Goal: Task Accomplishment & Management: Use online tool/utility

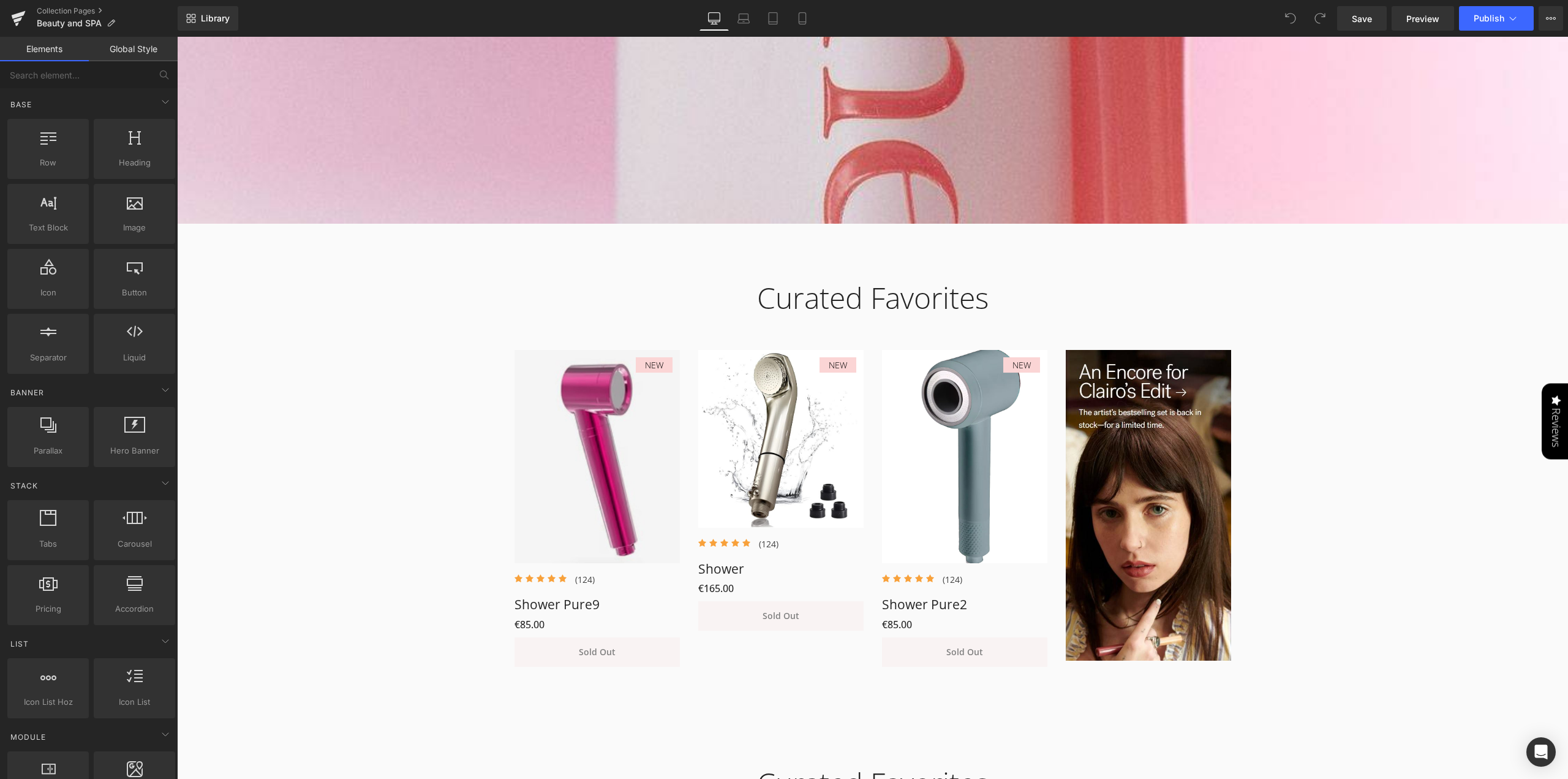
scroll to position [674, 0]
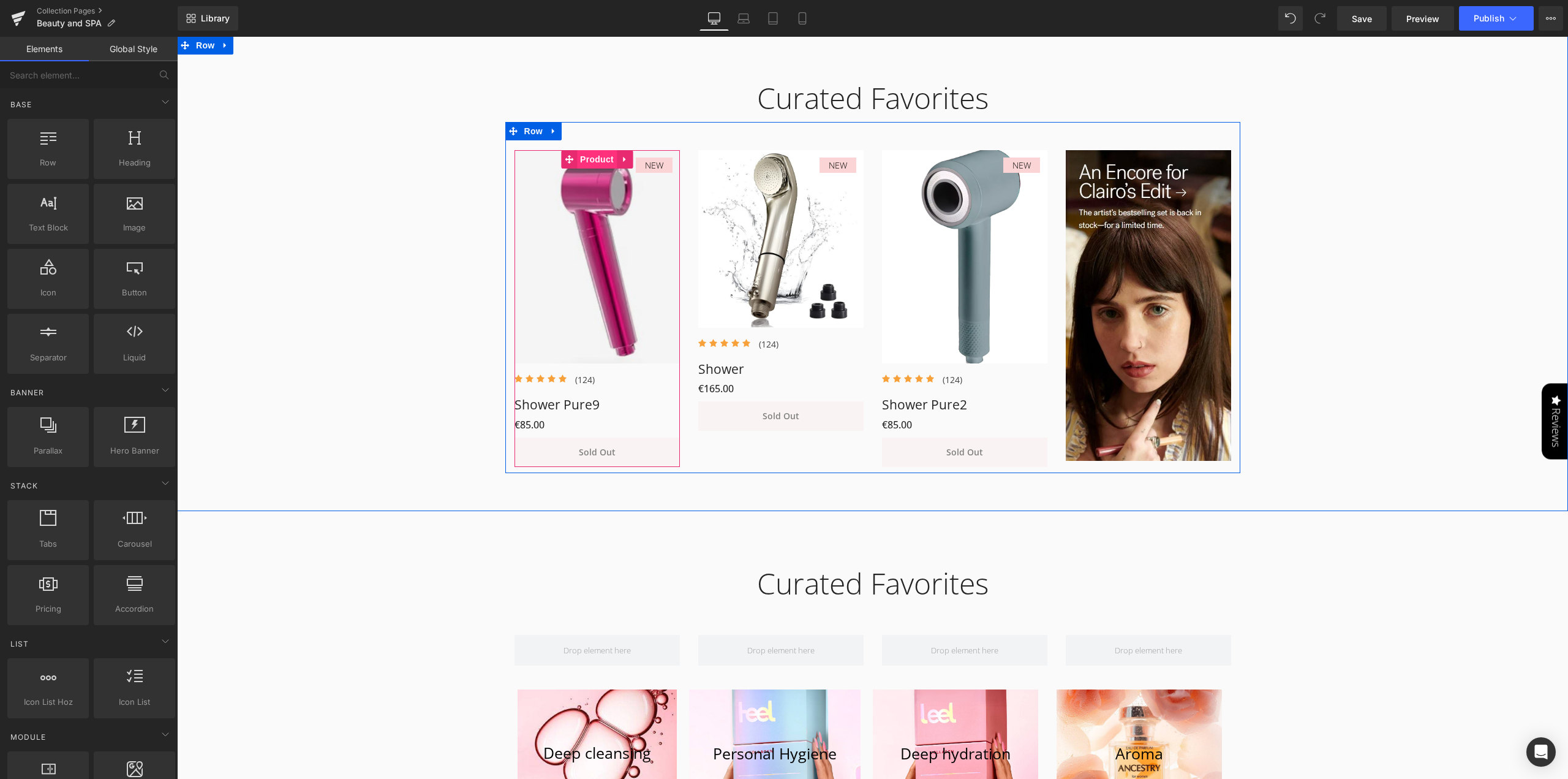
click at [593, 162] on span "Product" at bounding box center [596, 159] width 40 height 19
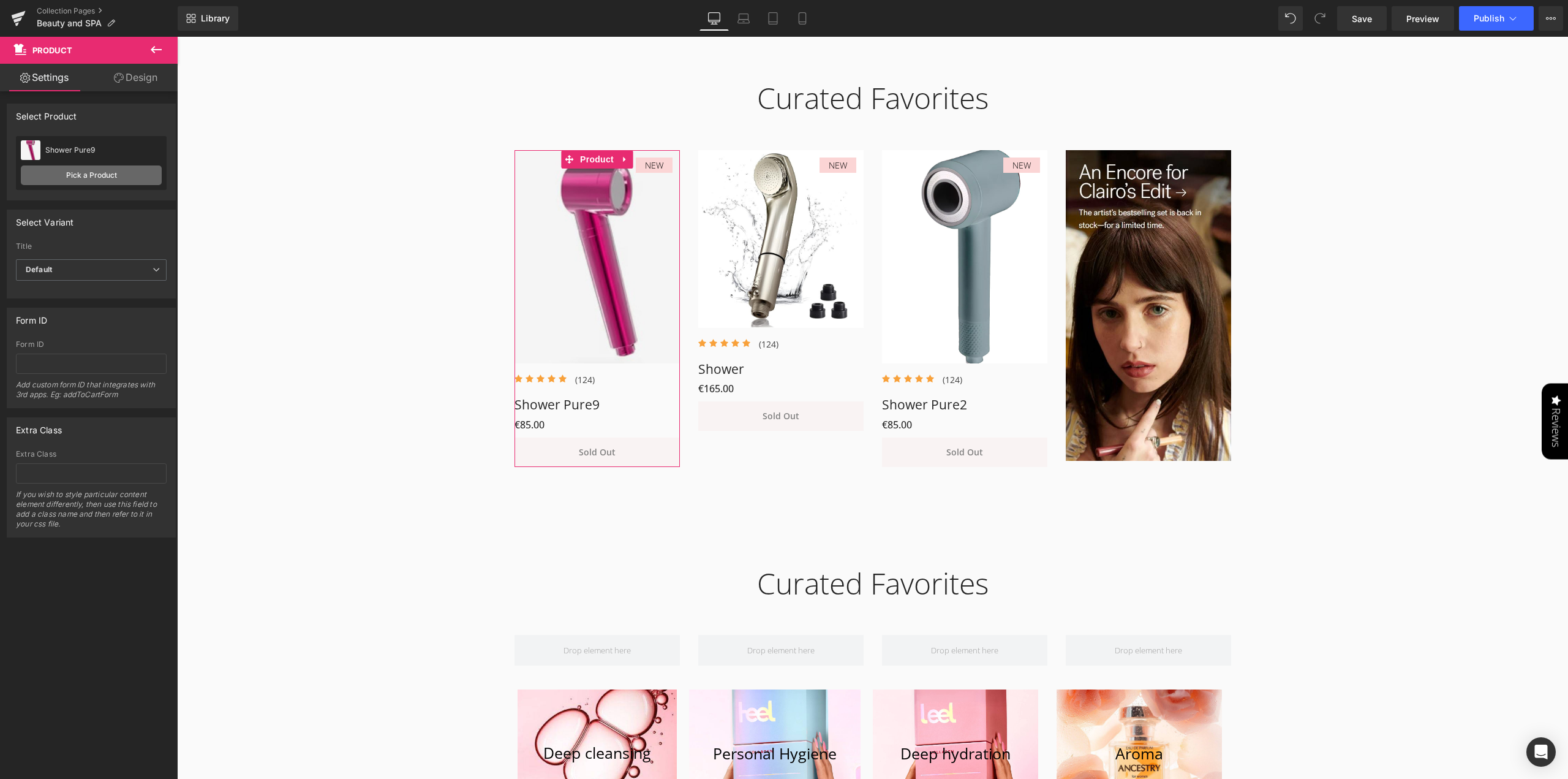
click at [86, 172] on link "Pick a Product" at bounding box center [90, 174] width 141 height 20
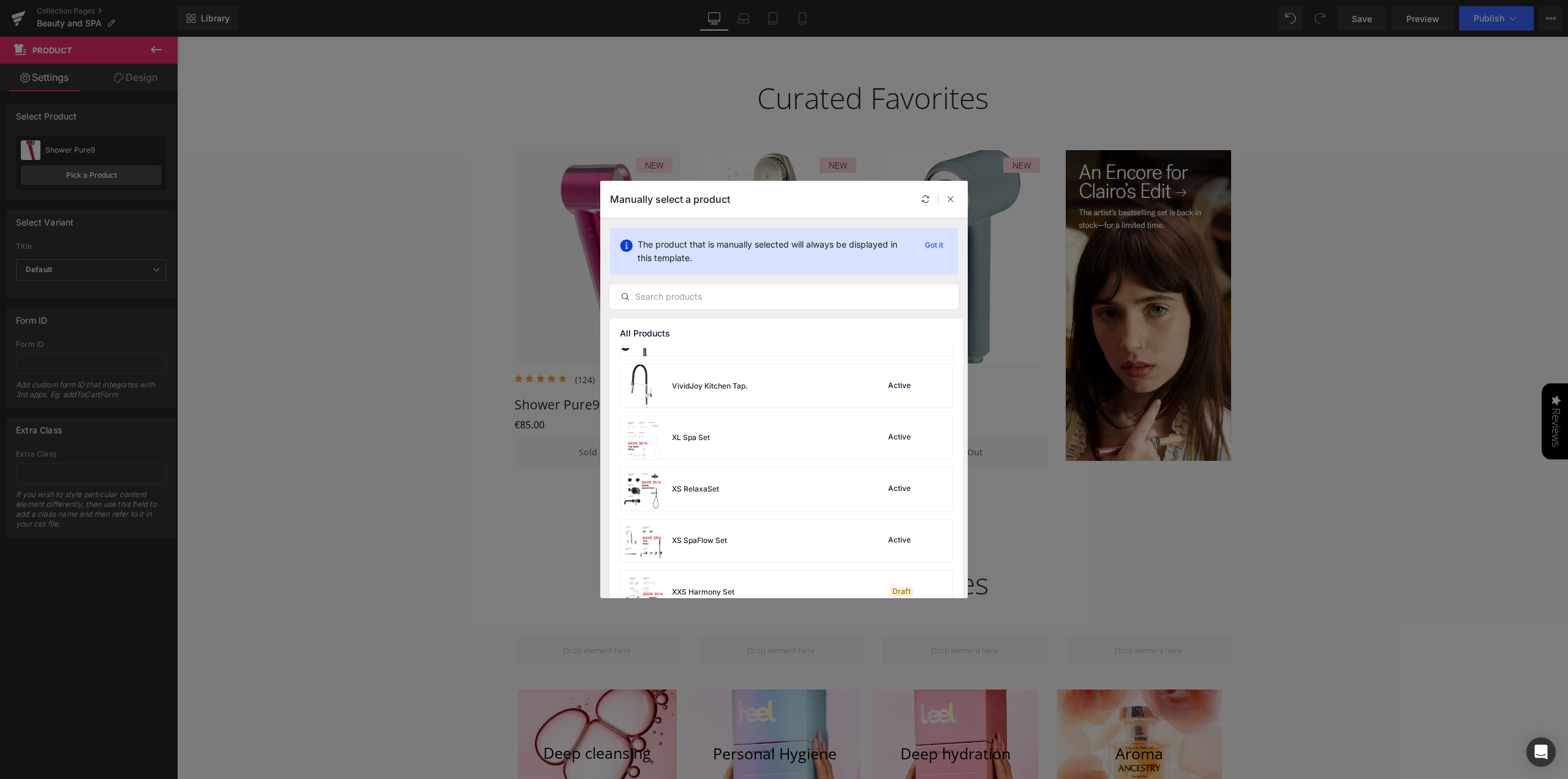
scroll to position [2818, 0]
drag, startPoint x: 847, startPoint y: 193, endPoint x: 795, endPoint y: 194, distance: 52.0
click at [761, 190] on div "Manually select a product" at bounding box center [784, 198] width 367 height 36
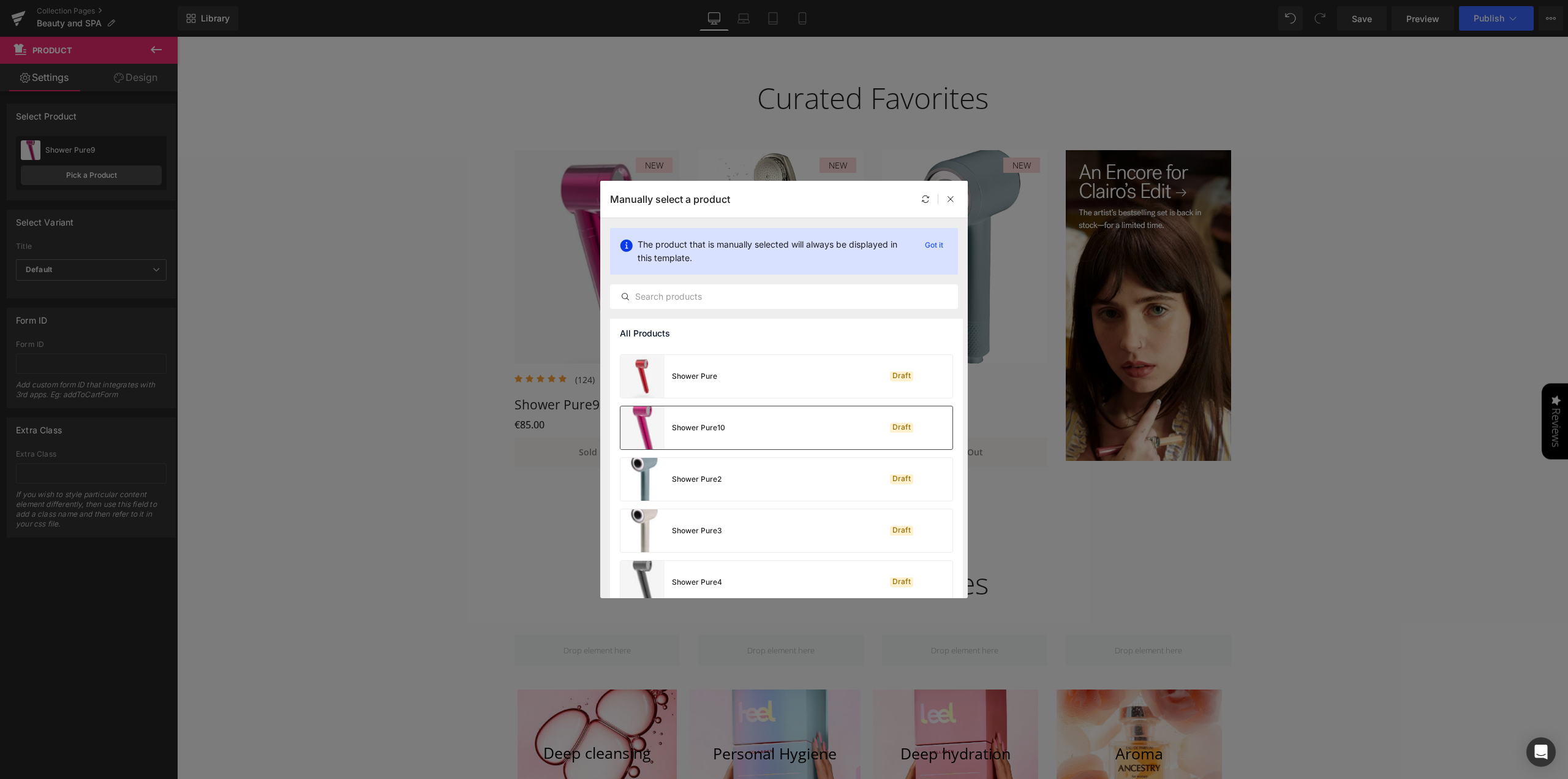
scroll to position [1715, 0]
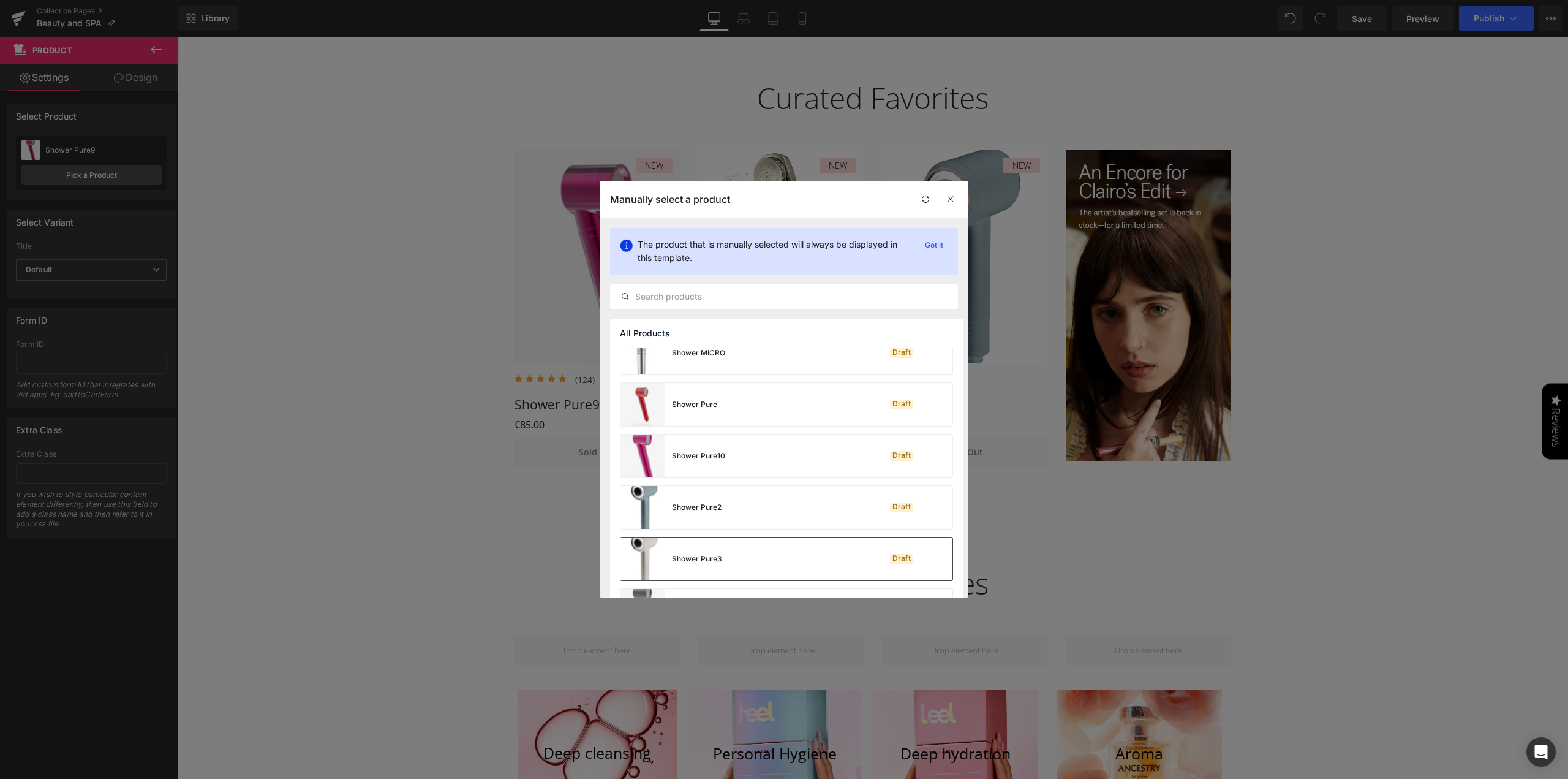
drag, startPoint x: 841, startPoint y: 557, endPoint x: 664, endPoint y: 520, distance: 180.8
click at [841, 557] on div "Shower Pure3 Draft" at bounding box center [786, 559] width 332 height 43
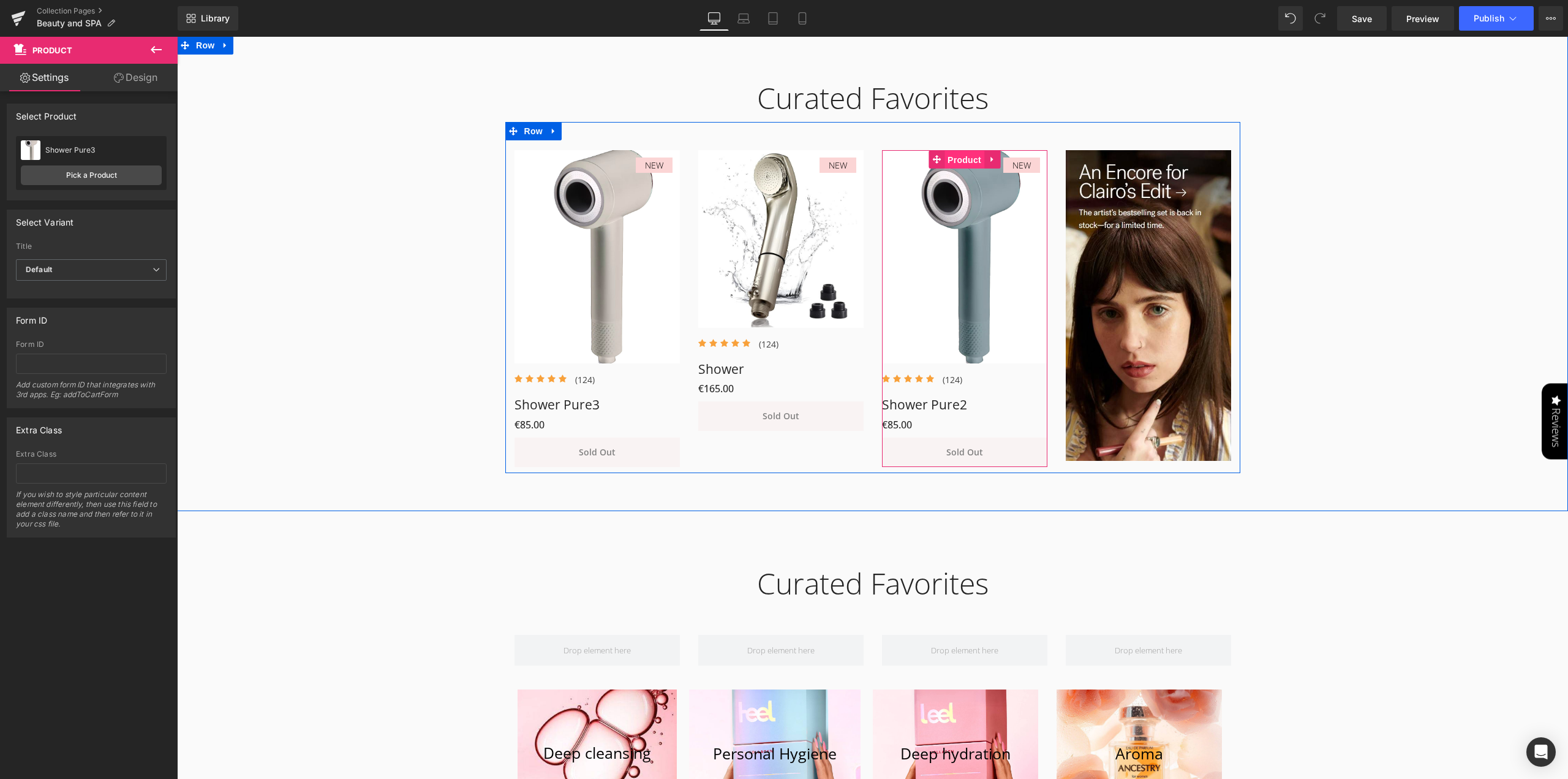
click at [962, 161] on span "Product" at bounding box center [964, 160] width 40 height 19
click at [80, 179] on link "Pick a Product" at bounding box center [90, 174] width 141 height 20
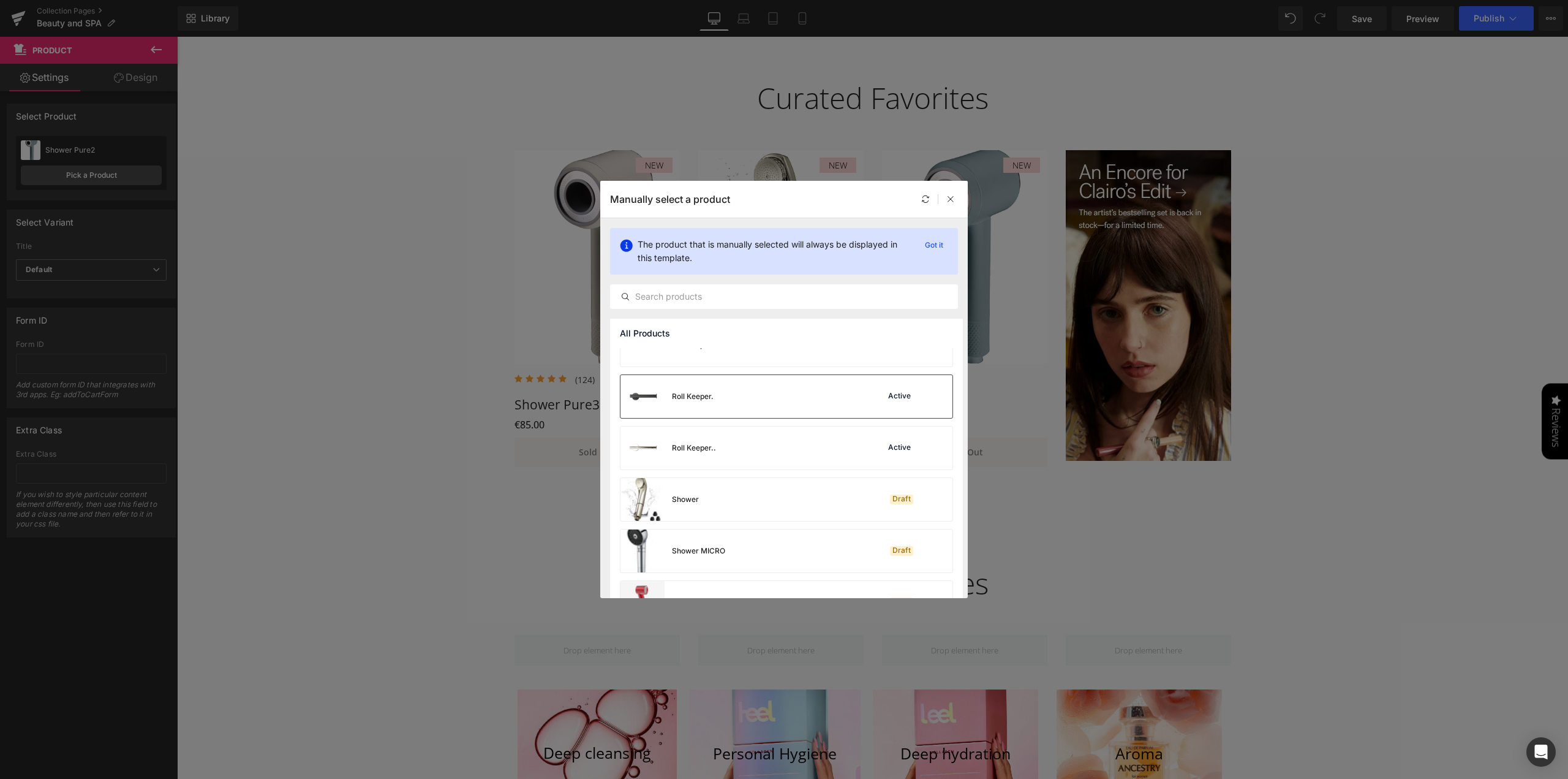
scroll to position [1620, 0]
click at [823, 552] on div "Shower Pure10 Draft" at bounding box center [786, 551] width 332 height 43
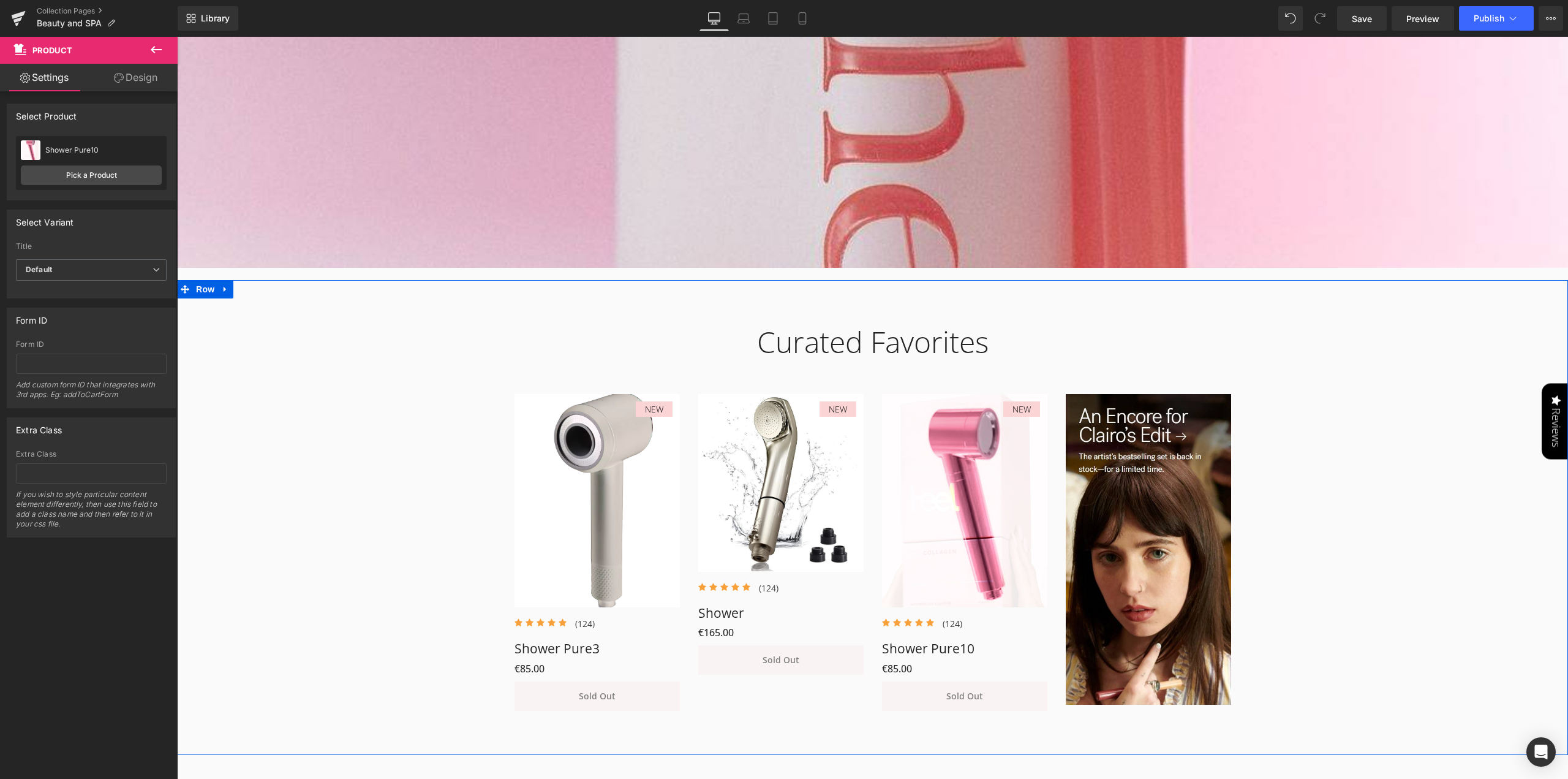
scroll to position [429, 0]
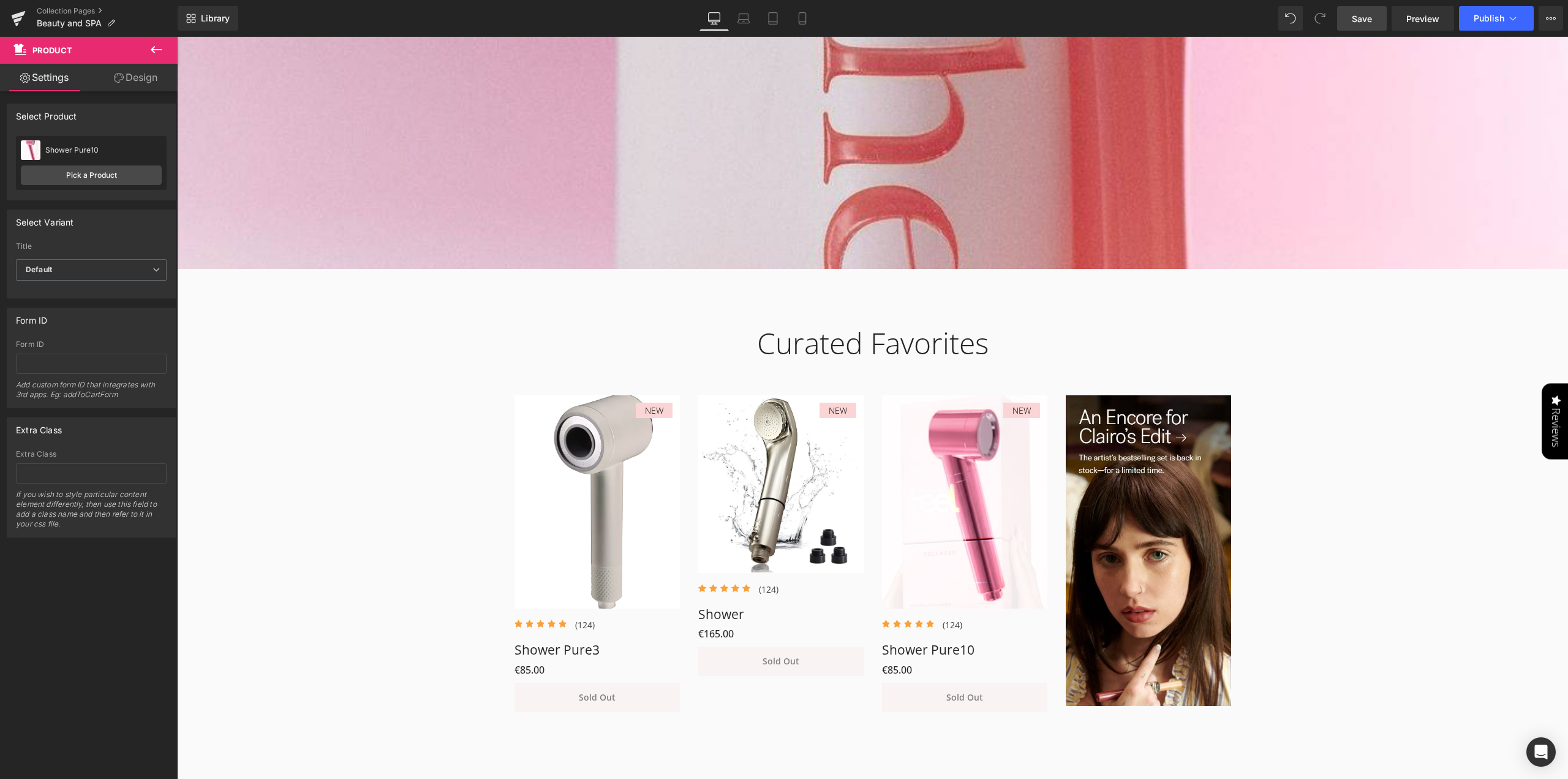
drag, startPoint x: 1356, startPoint y: 18, endPoint x: 1011, endPoint y: 329, distance: 464.5
click at [1356, 18] on span "Save" at bounding box center [1362, 19] width 20 height 13
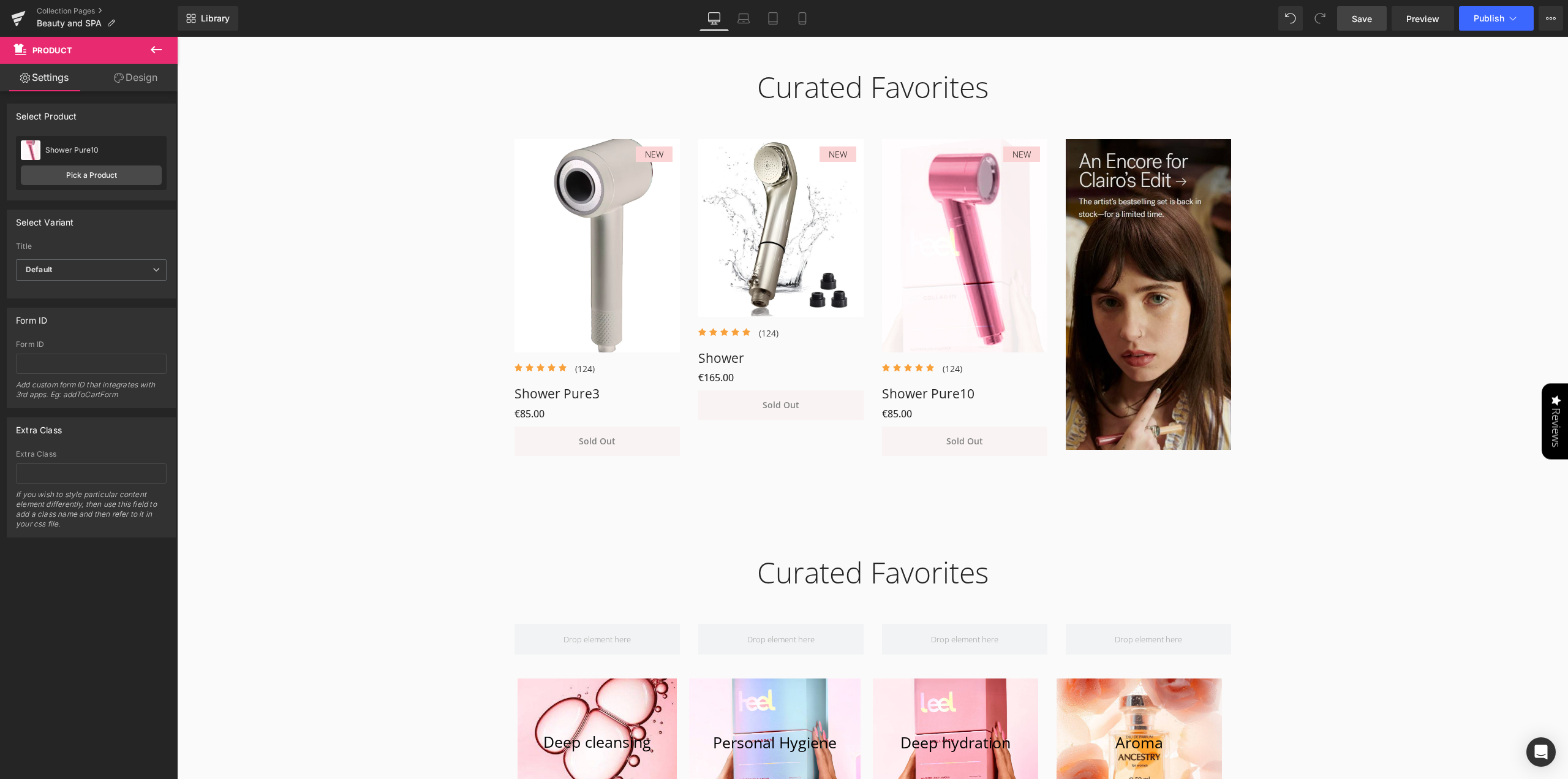
scroll to position [612, 0]
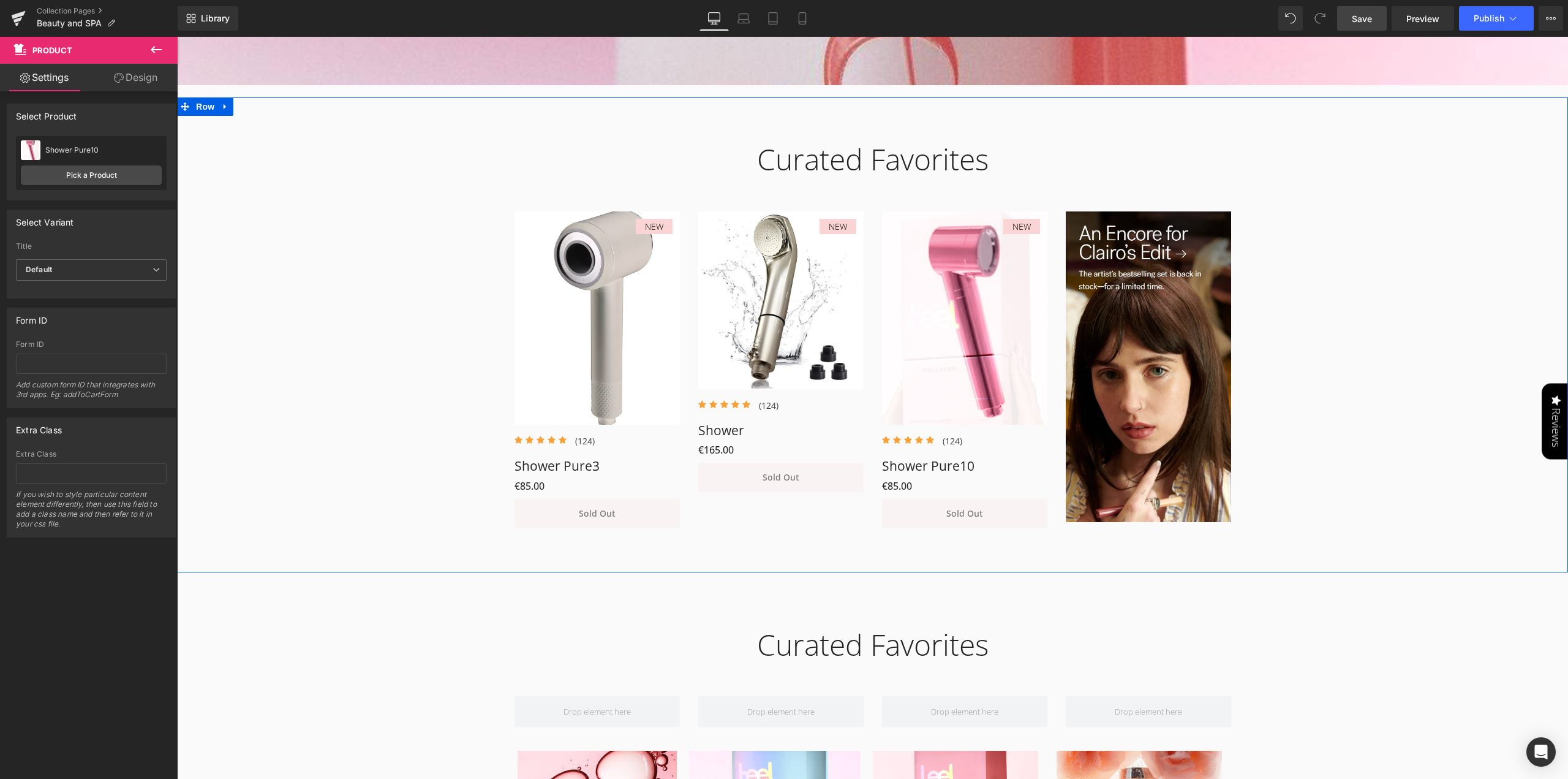
click at [1421, 377] on div "Curated Favorites Heading Row NEW (P) Image Icon Icon Icon Icon Icon Icon List …" at bounding box center [872, 328] width 1391 height 410
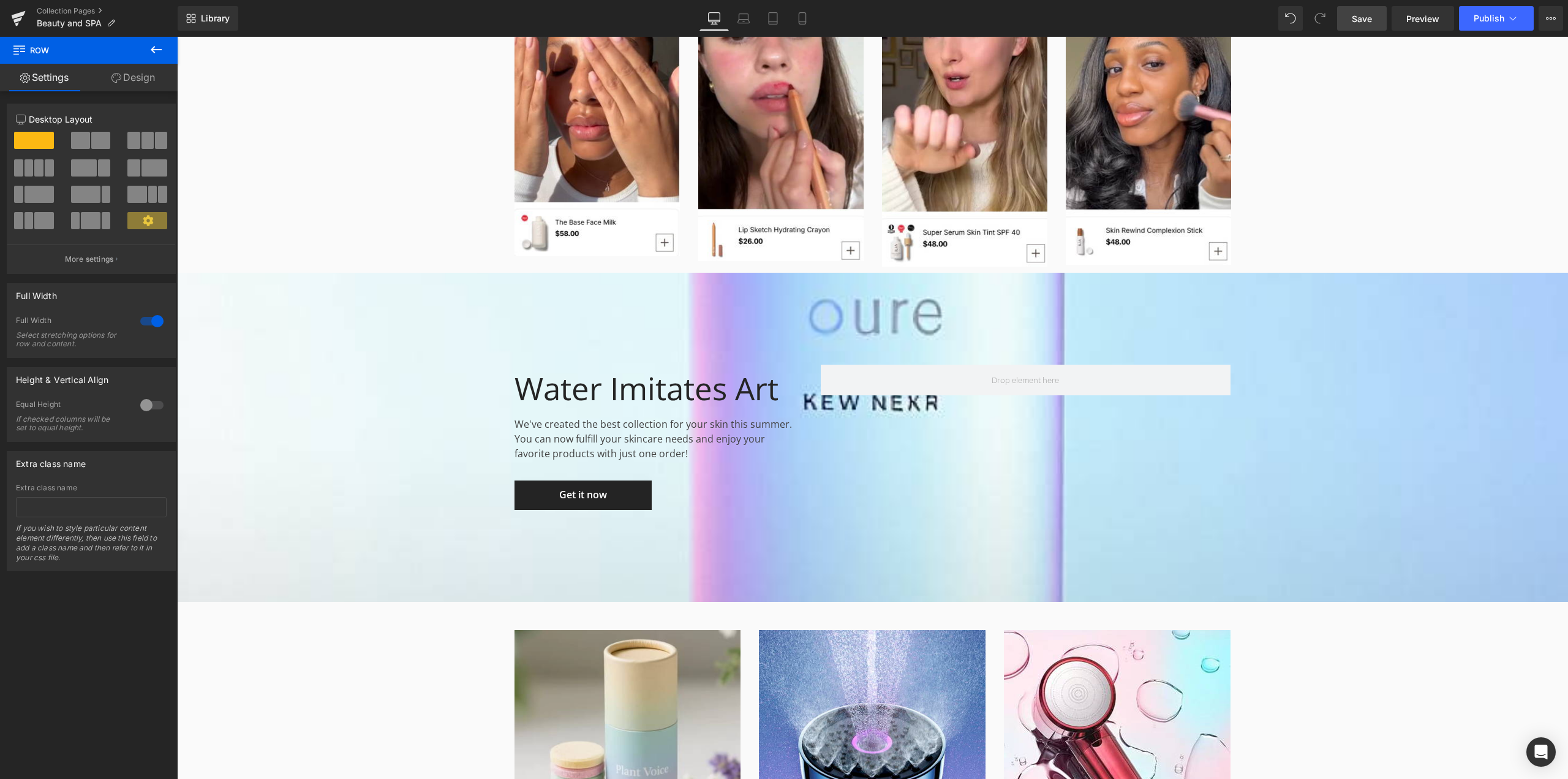
scroll to position [1838, 0]
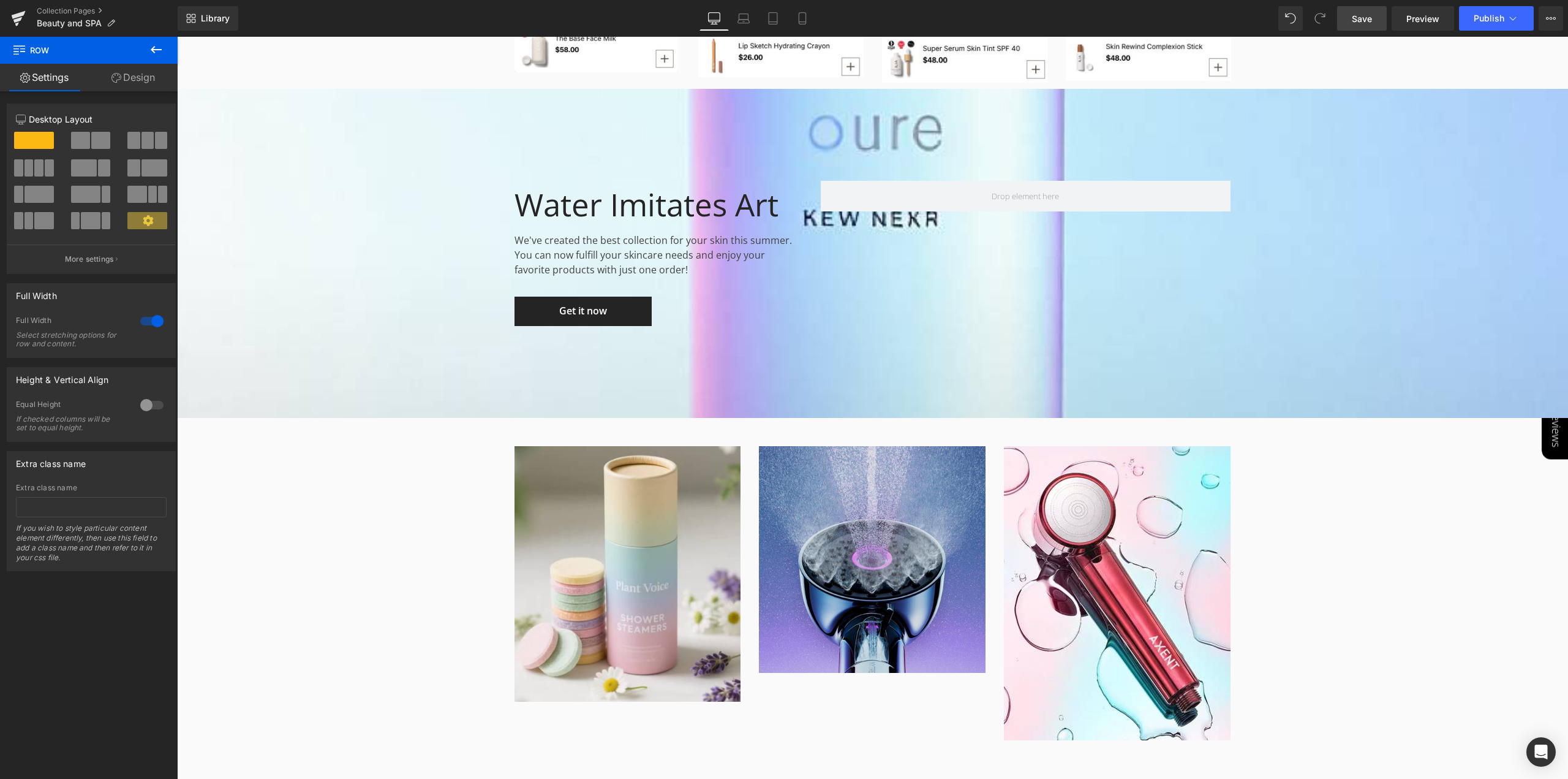
click at [865, 498] on img at bounding box center [871, 559] width 226 height 226
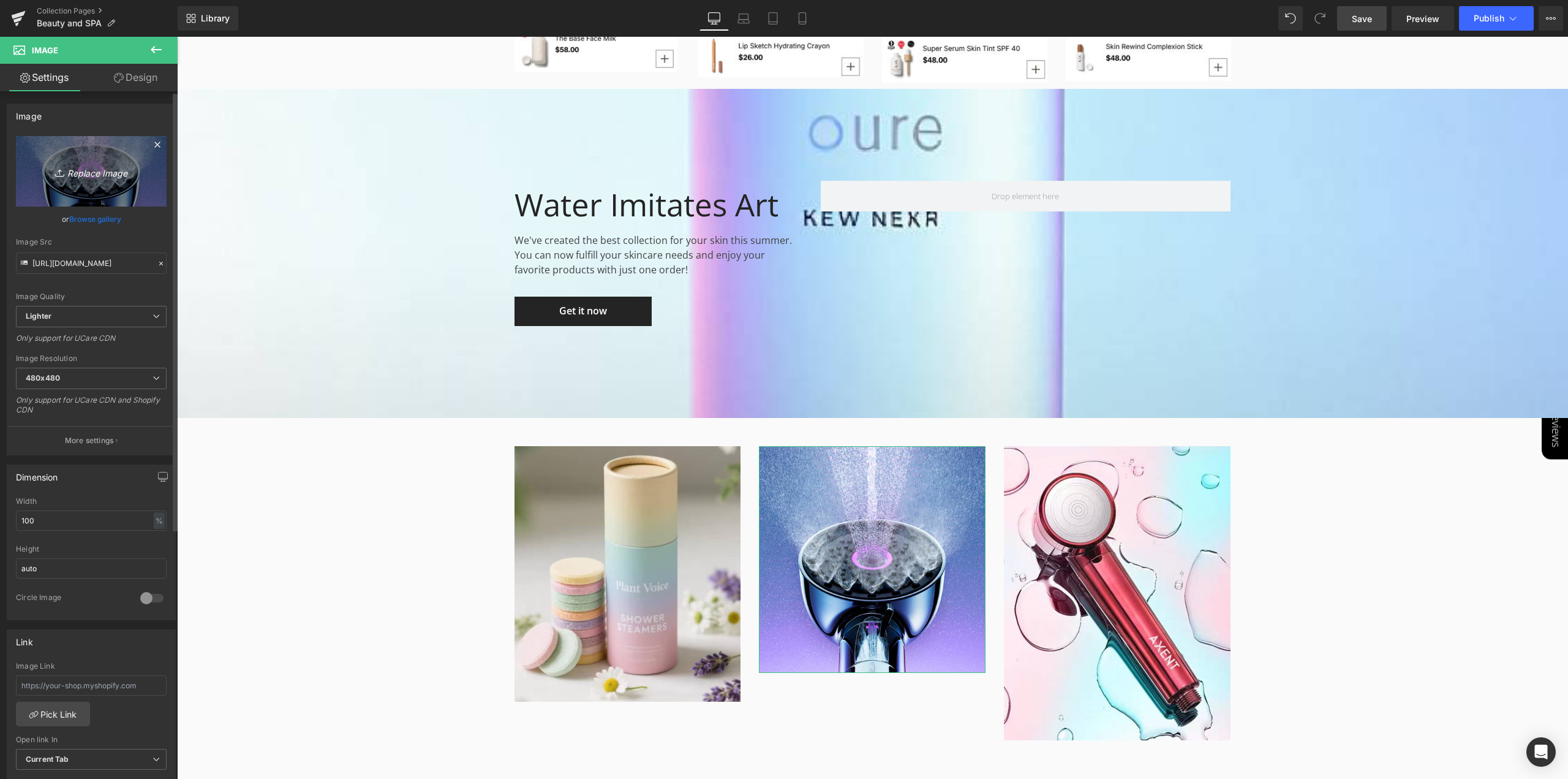
click at [81, 173] on icon "Replace Image" at bounding box center [90, 171] width 98 height 15
type input "C:\fakepath\Screenshot [DATE] 130848.jpg"
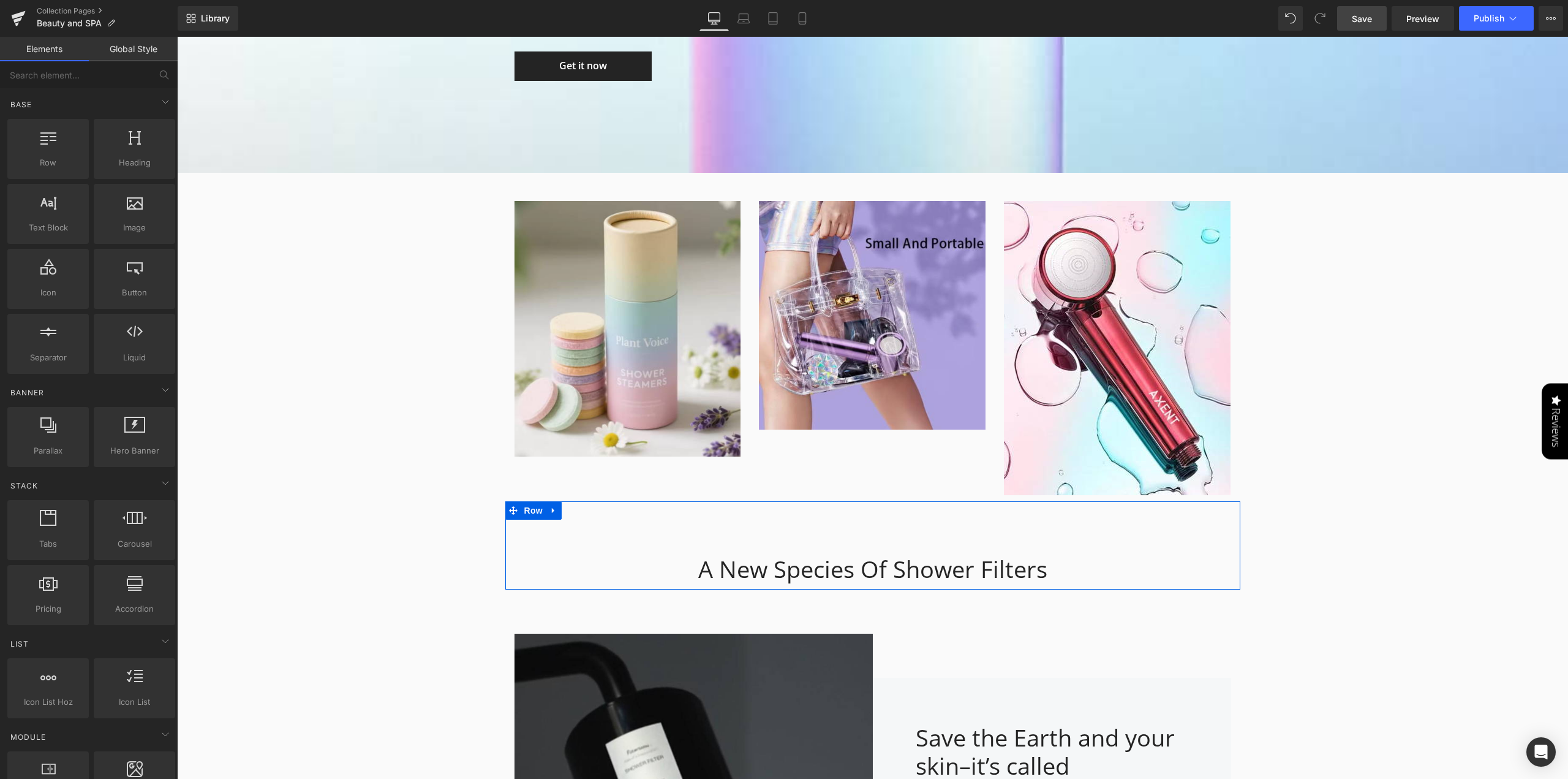
scroll to position [1715, 0]
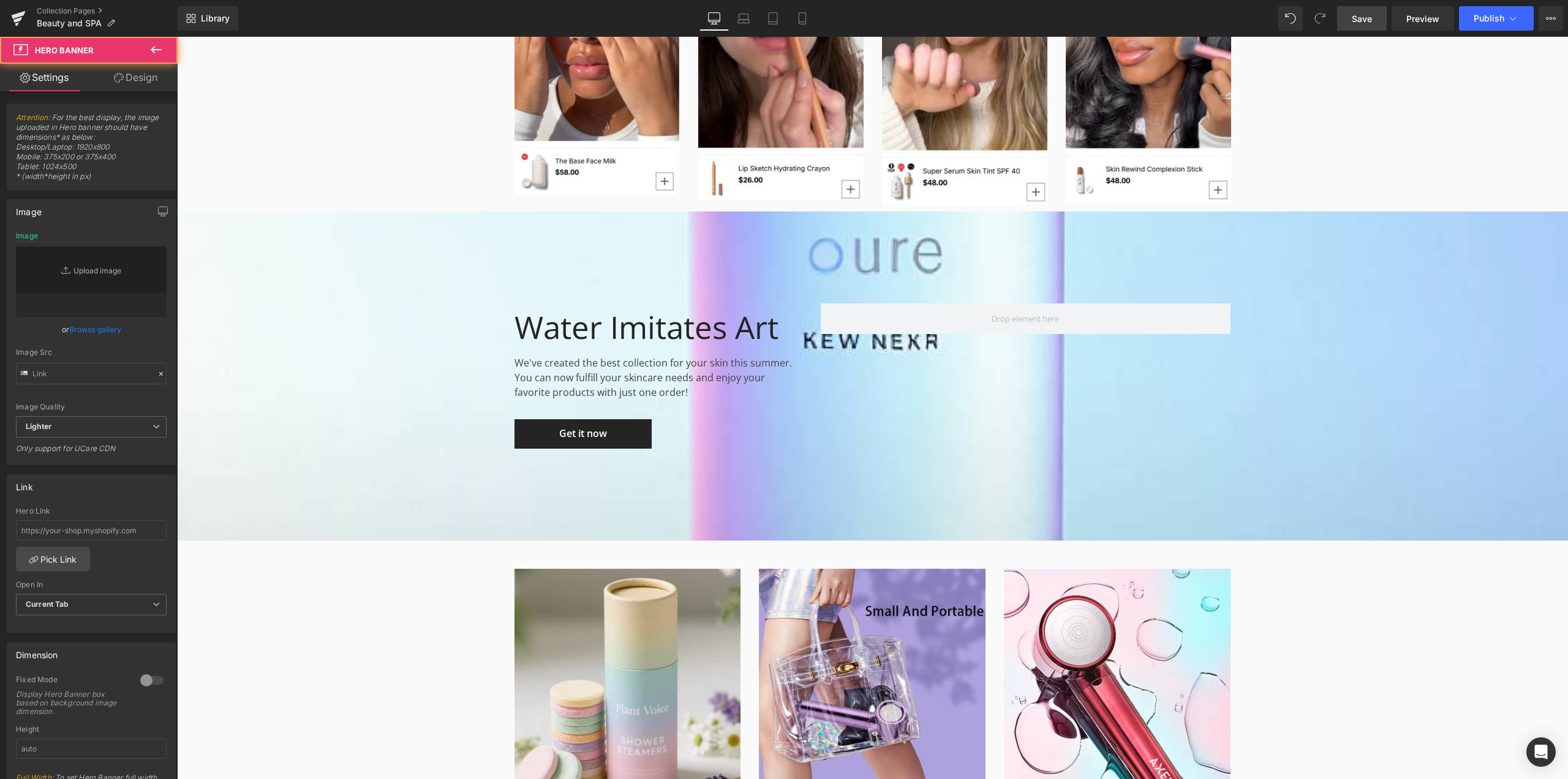
click at [1015, 450] on div "Water Imitates Art Heading We've created the best collection for your skin this…" at bounding box center [872, 376] width 1391 height 329
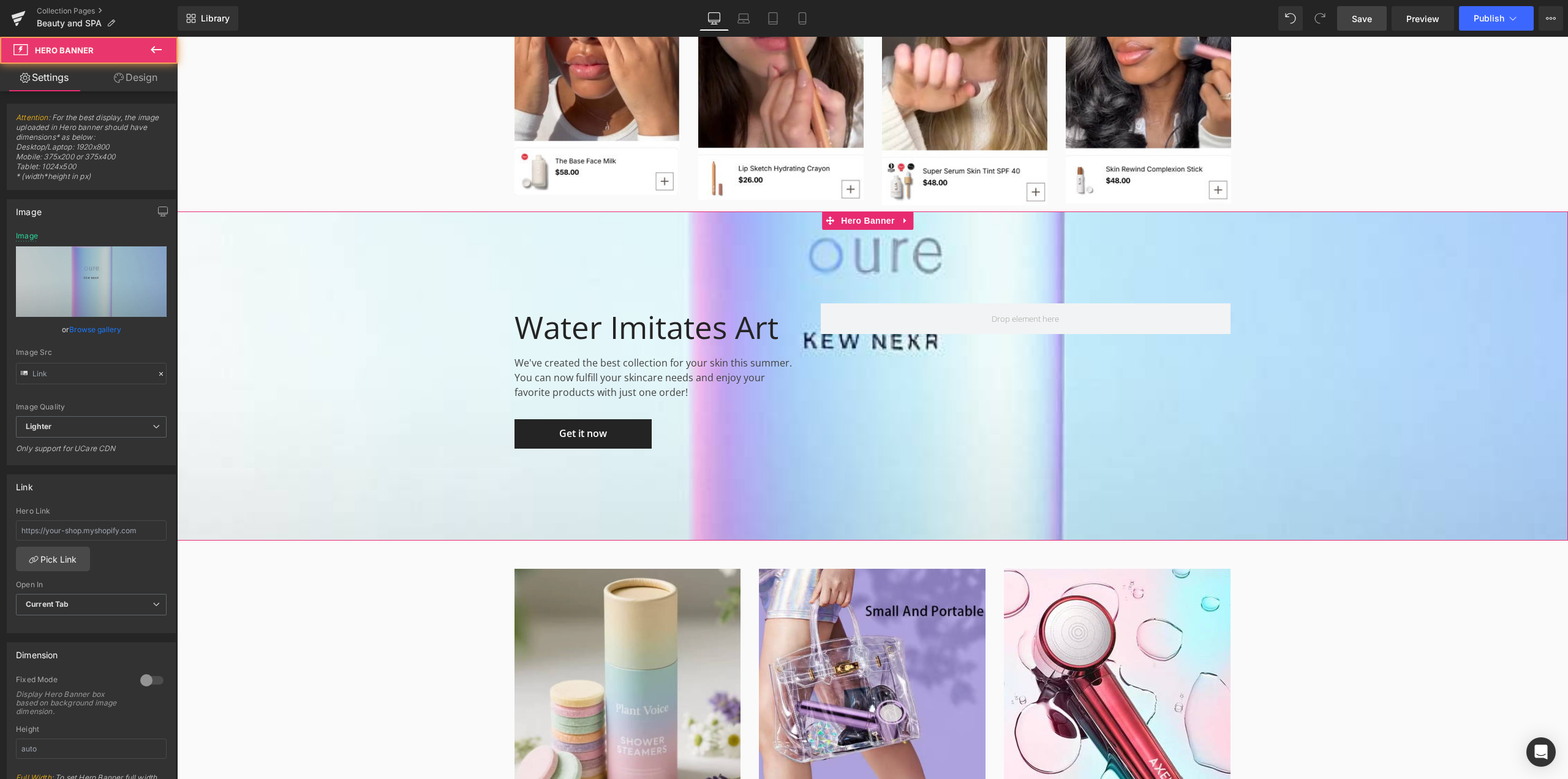
click at [1320, 390] on span "Water Imitates Art Heading We've created the best collection for your skin this…" at bounding box center [872, 376] width 1391 height 145
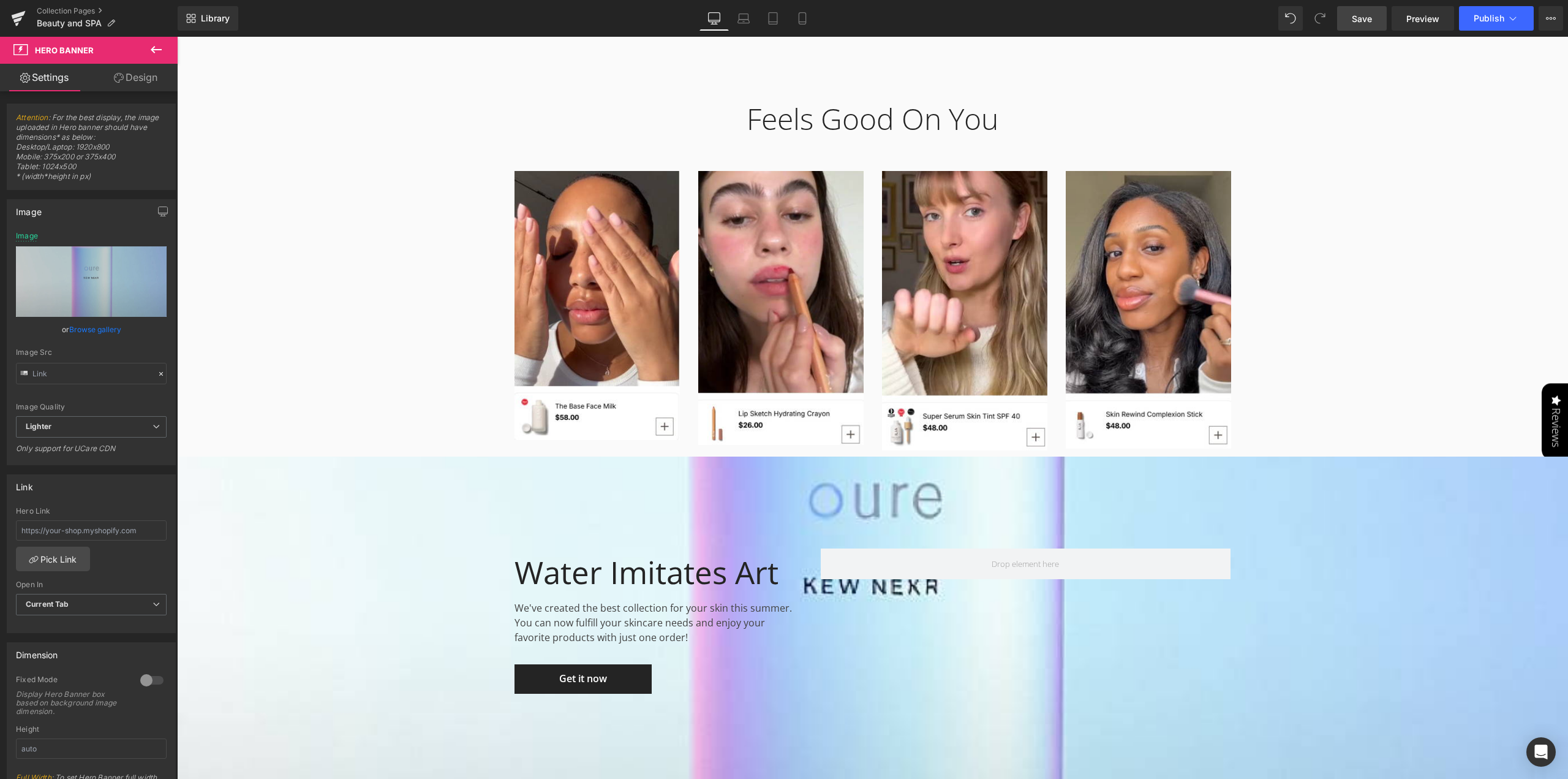
scroll to position [1838, 0]
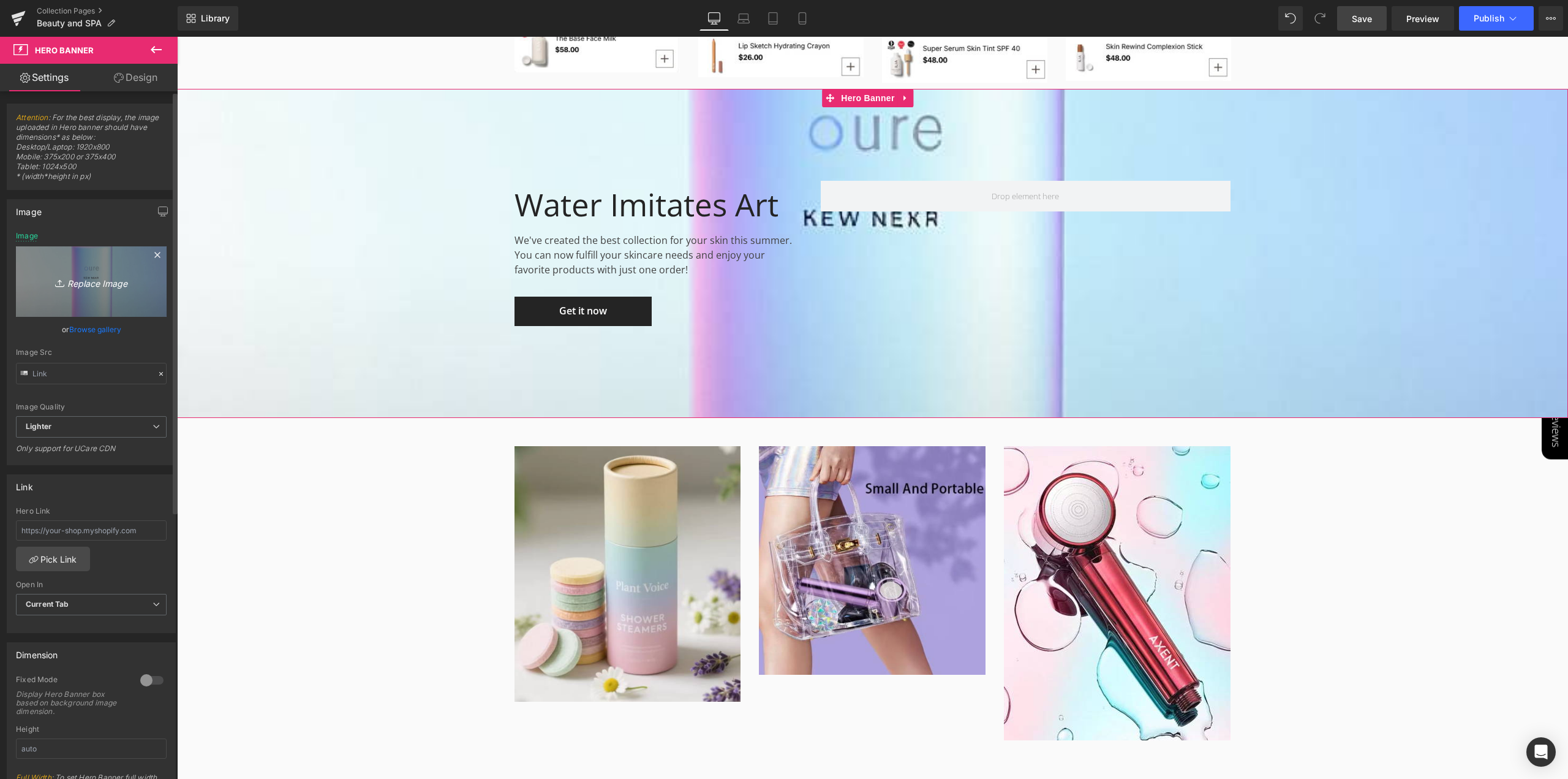
click at [94, 280] on icon "Replace Image" at bounding box center [90, 281] width 98 height 15
type input "C:\fakepath\Screenshot [DATE] 130848.jpg"
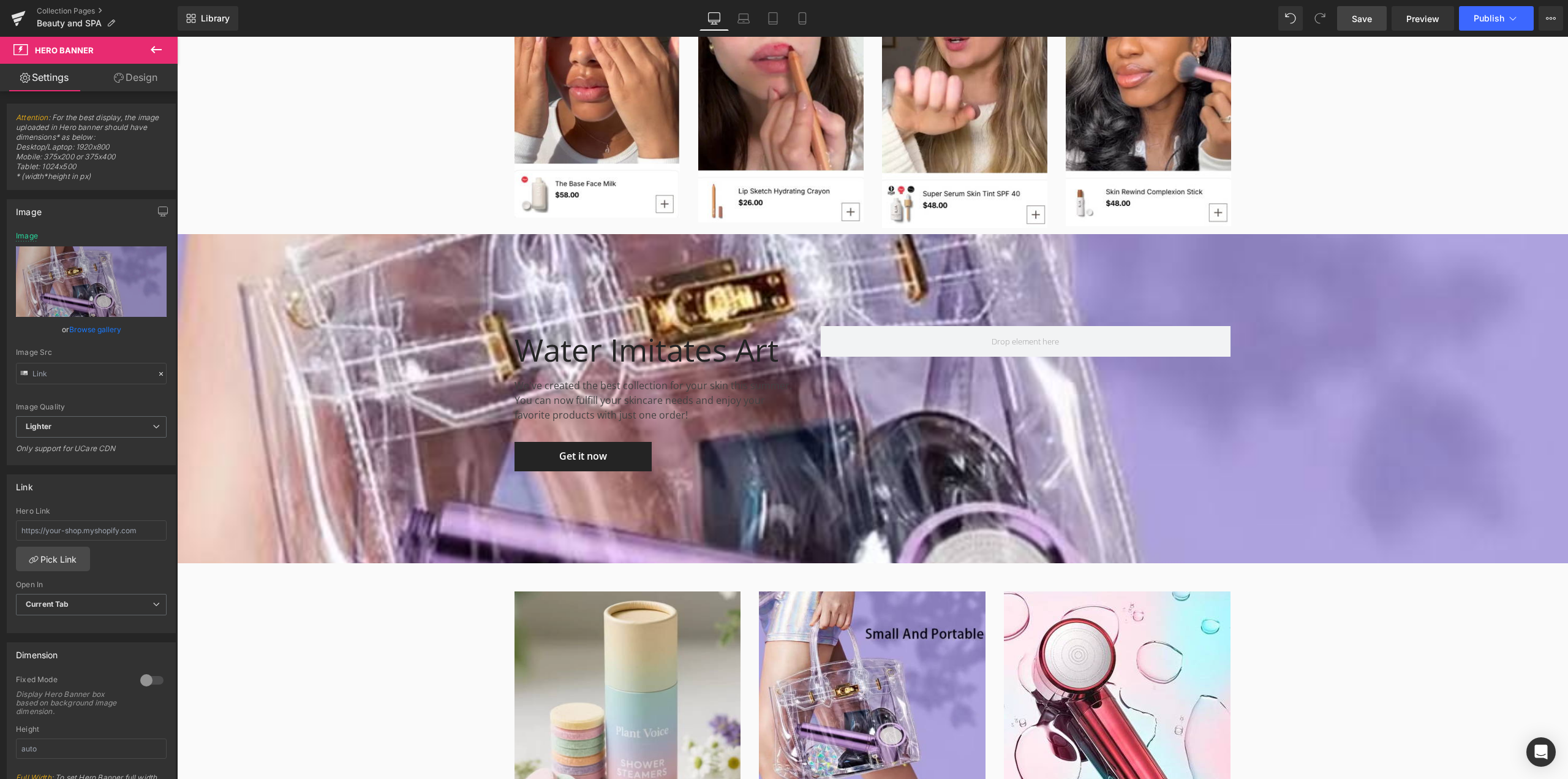
scroll to position [1715, 0]
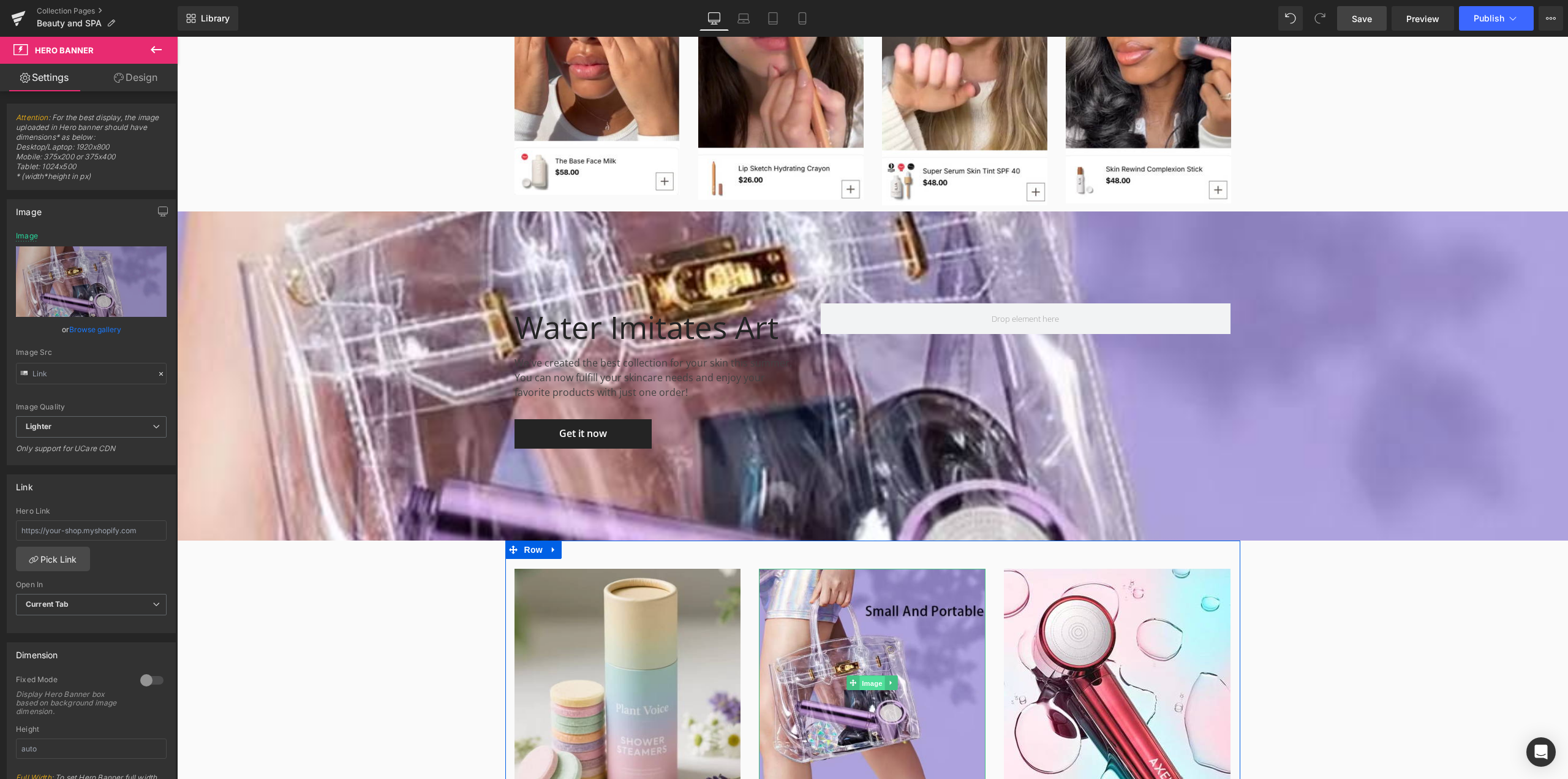
click at [865, 684] on span "Image" at bounding box center [873, 683] width 26 height 15
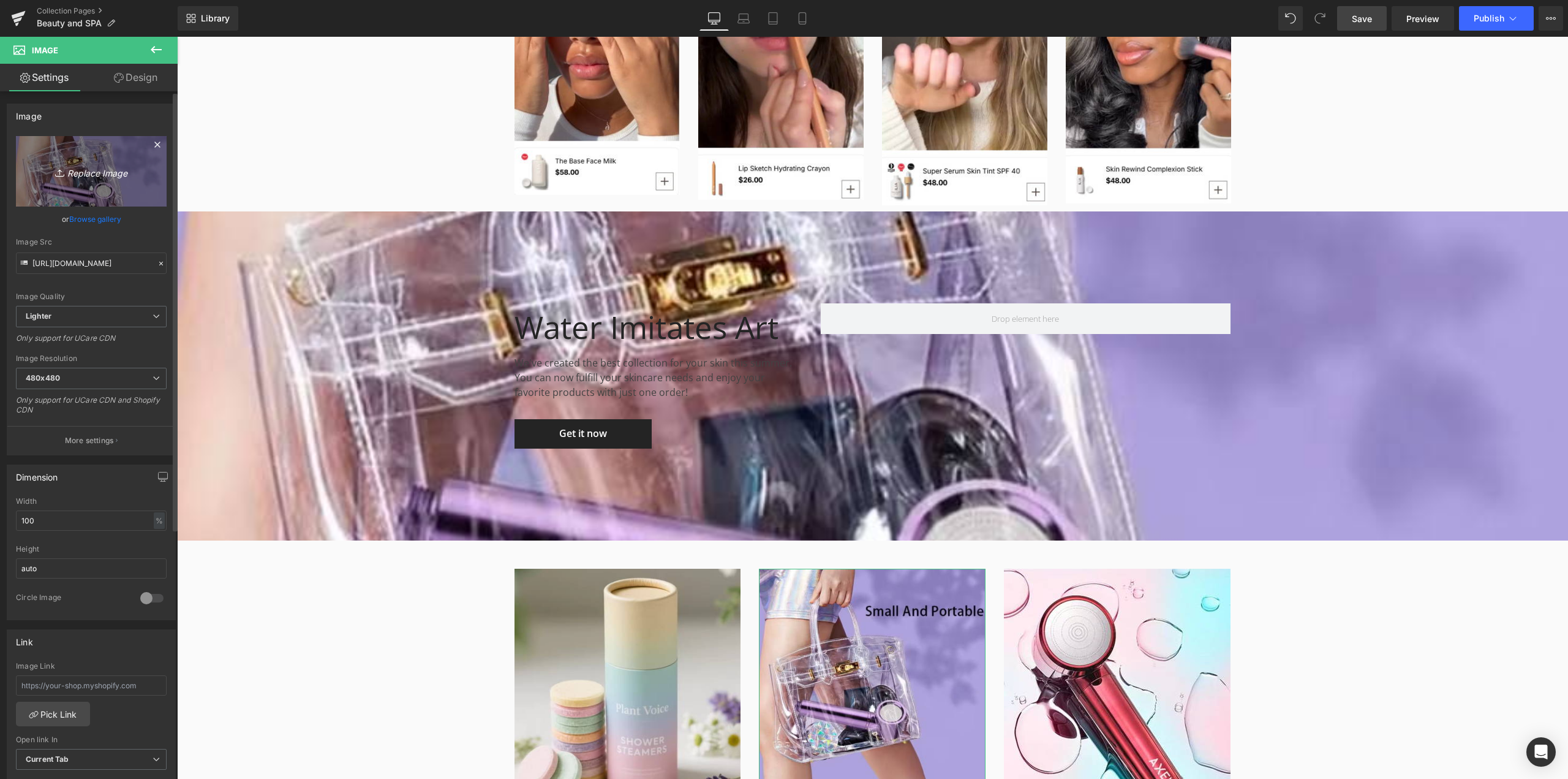
click at [72, 173] on icon "Replace Image" at bounding box center [90, 171] width 98 height 15
type input "C:\fakepath\Screenshot [DATE] 174914.jpg"
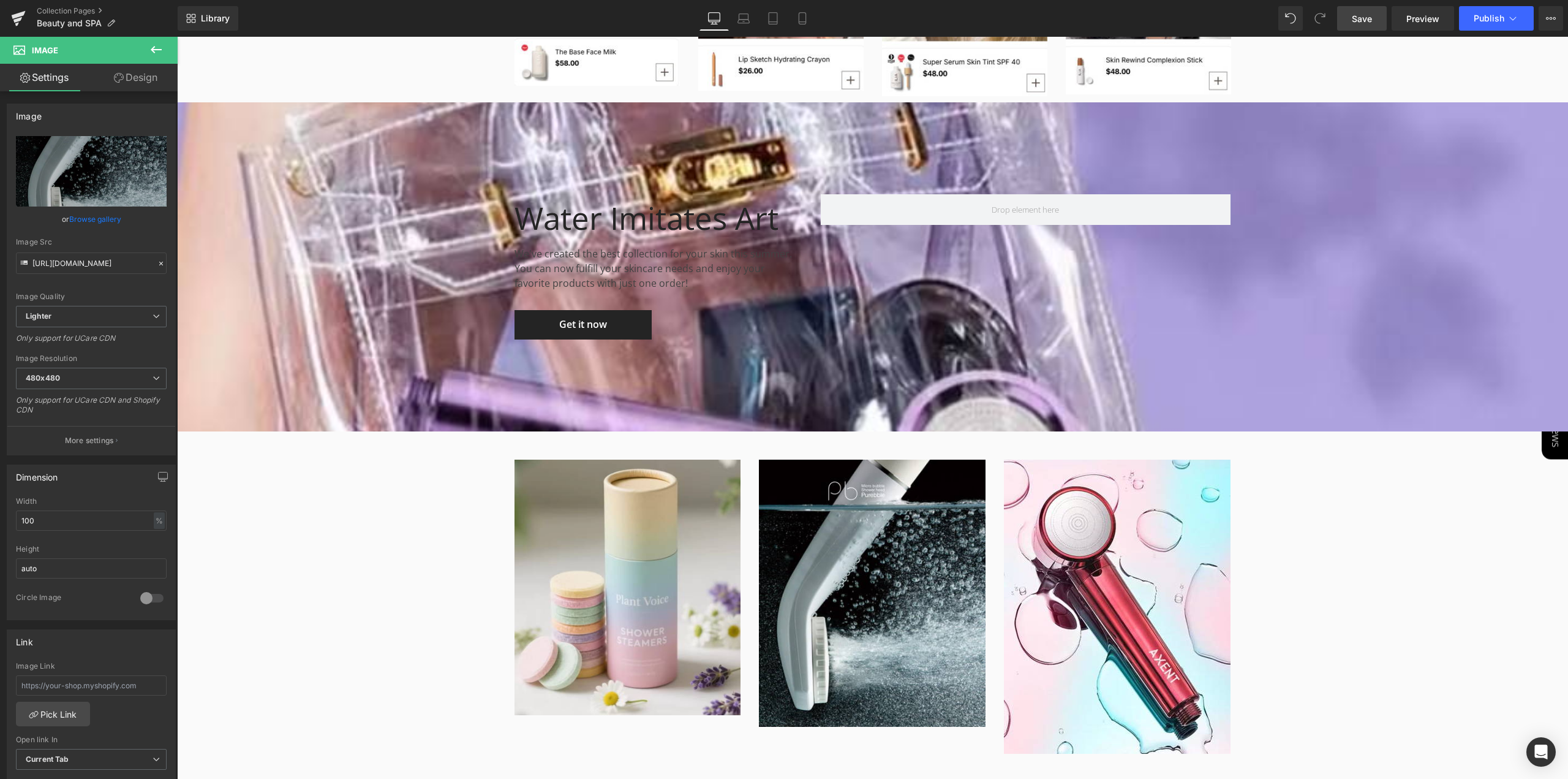
scroll to position [2021, 0]
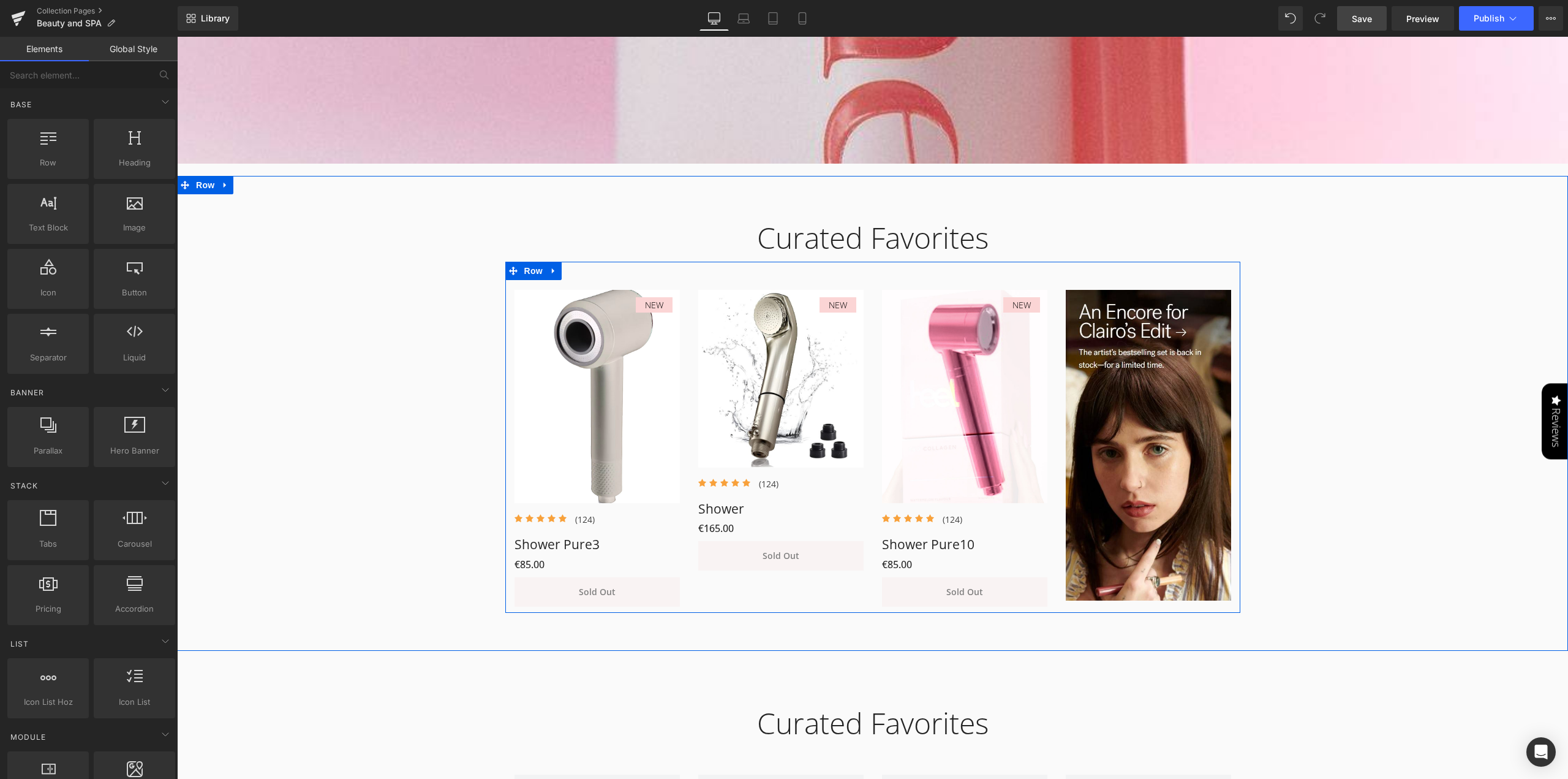
scroll to position [552, 0]
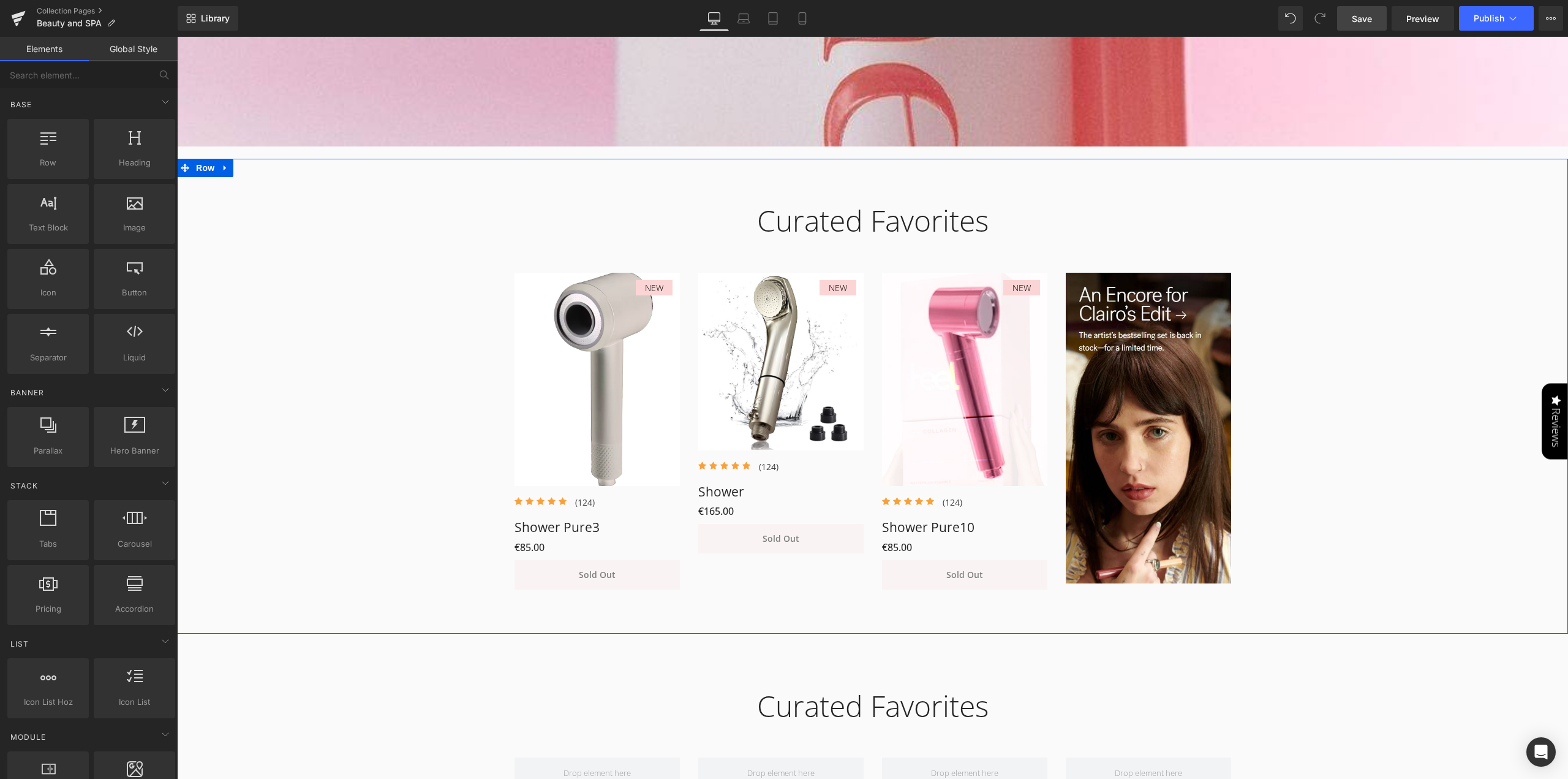
click at [303, 496] on div "Curated Favorites Heading Row NEW (P) Image Icon Icon Icon Icon Icon Icon List …" at bounding box center [872, 390] width 1391 height 410
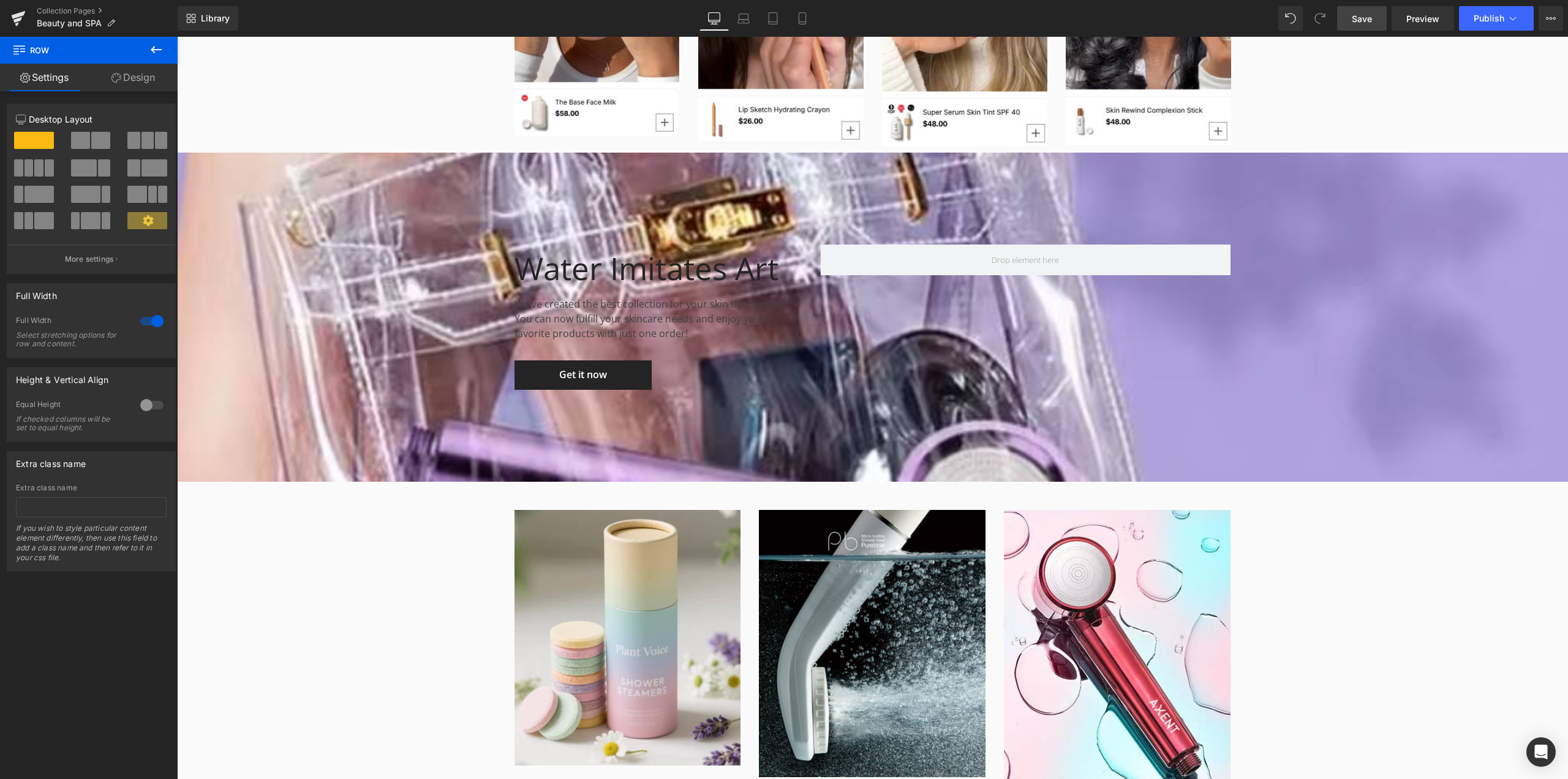
scroll to position [1776, 0]
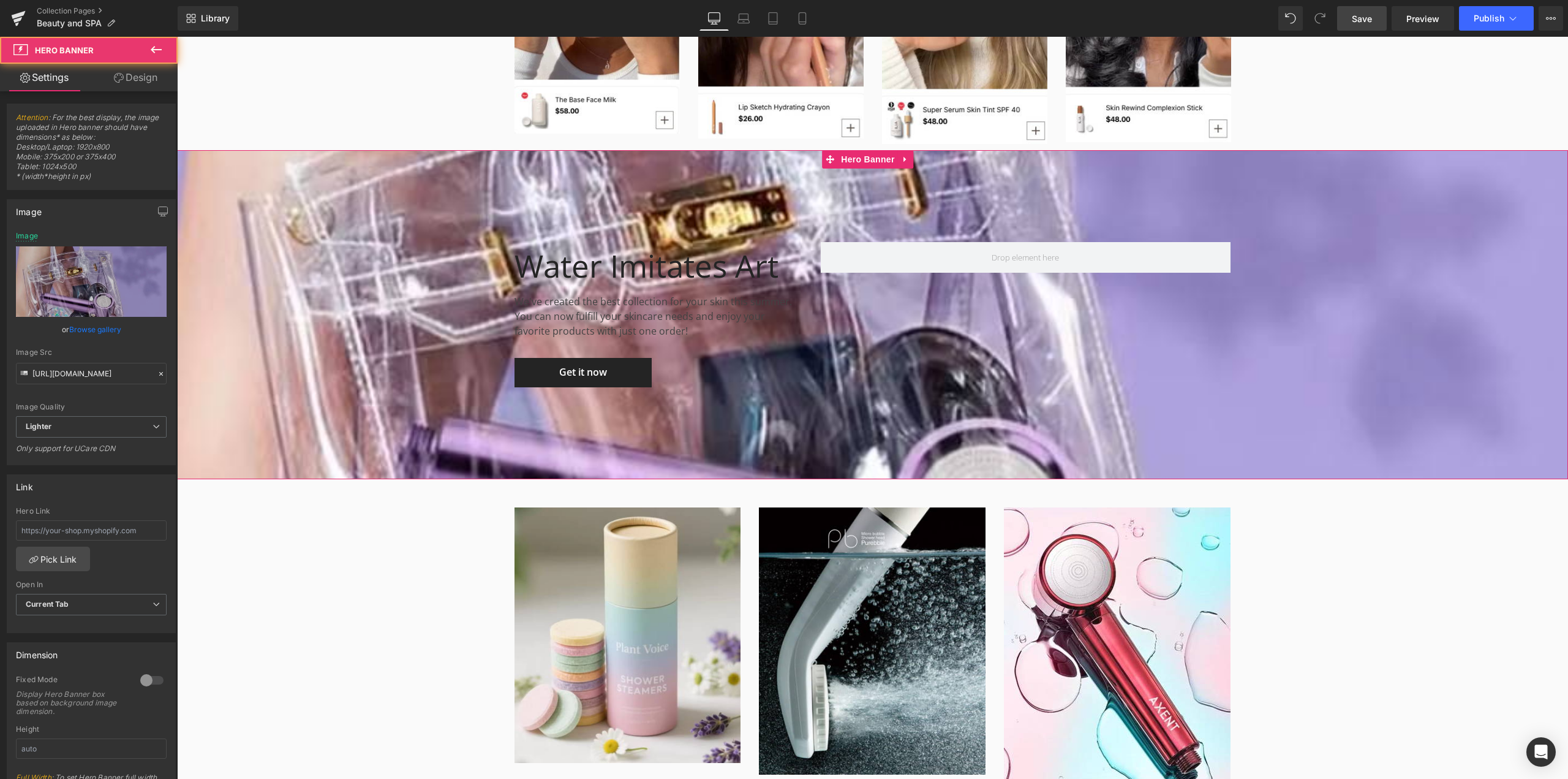
click at [1382, 310] on span "Water Imitates Art Heading We've created the best collection for your skin this…" at bounding box center [872, 315] width 1391 height 145
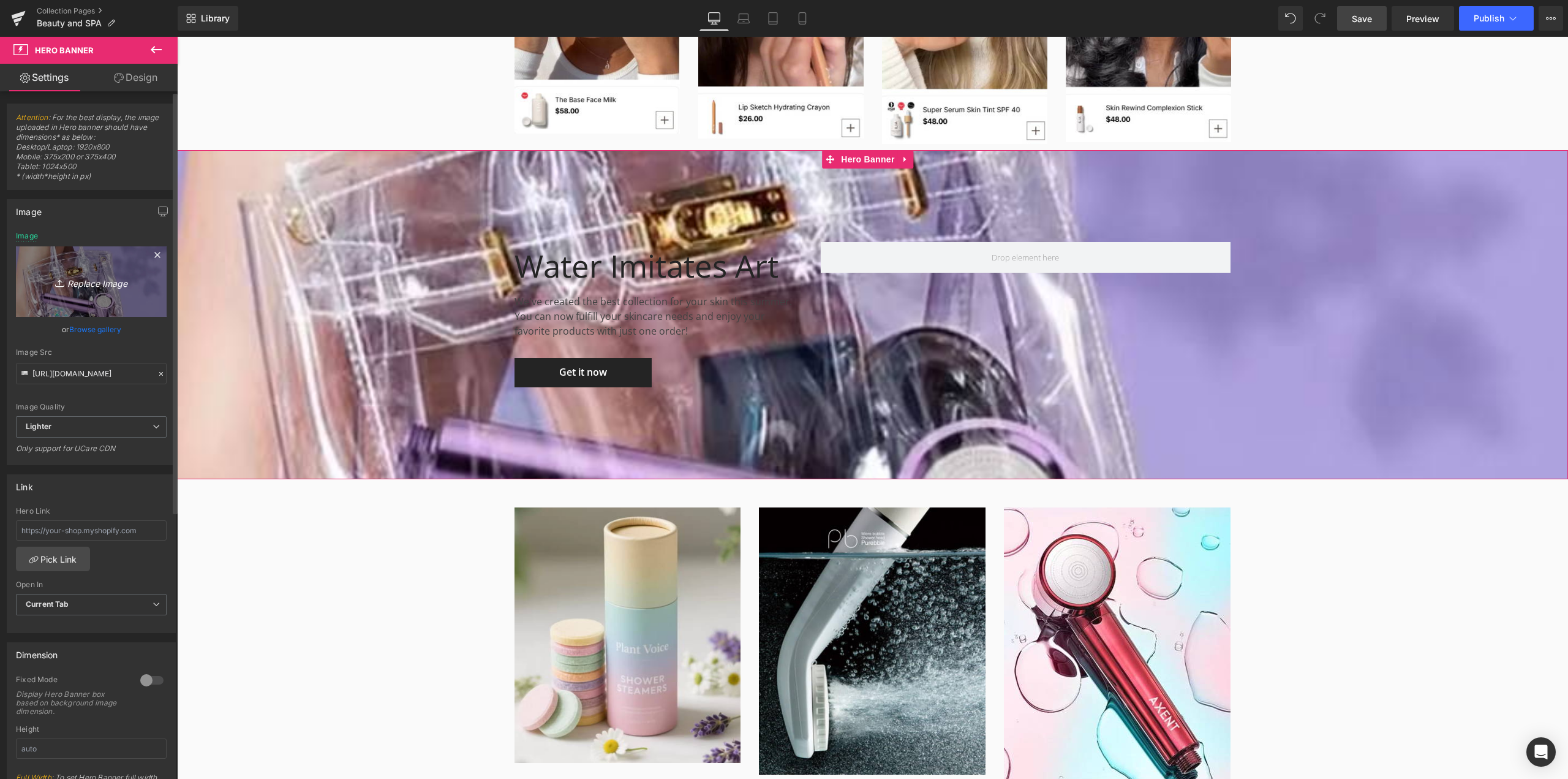
click at [77, 280] on icon "Replace Image" at bounding box center [90, 281] width 98 height 15
type input "C:\fakepath\Screenshot [DATE] 174914.jpg"
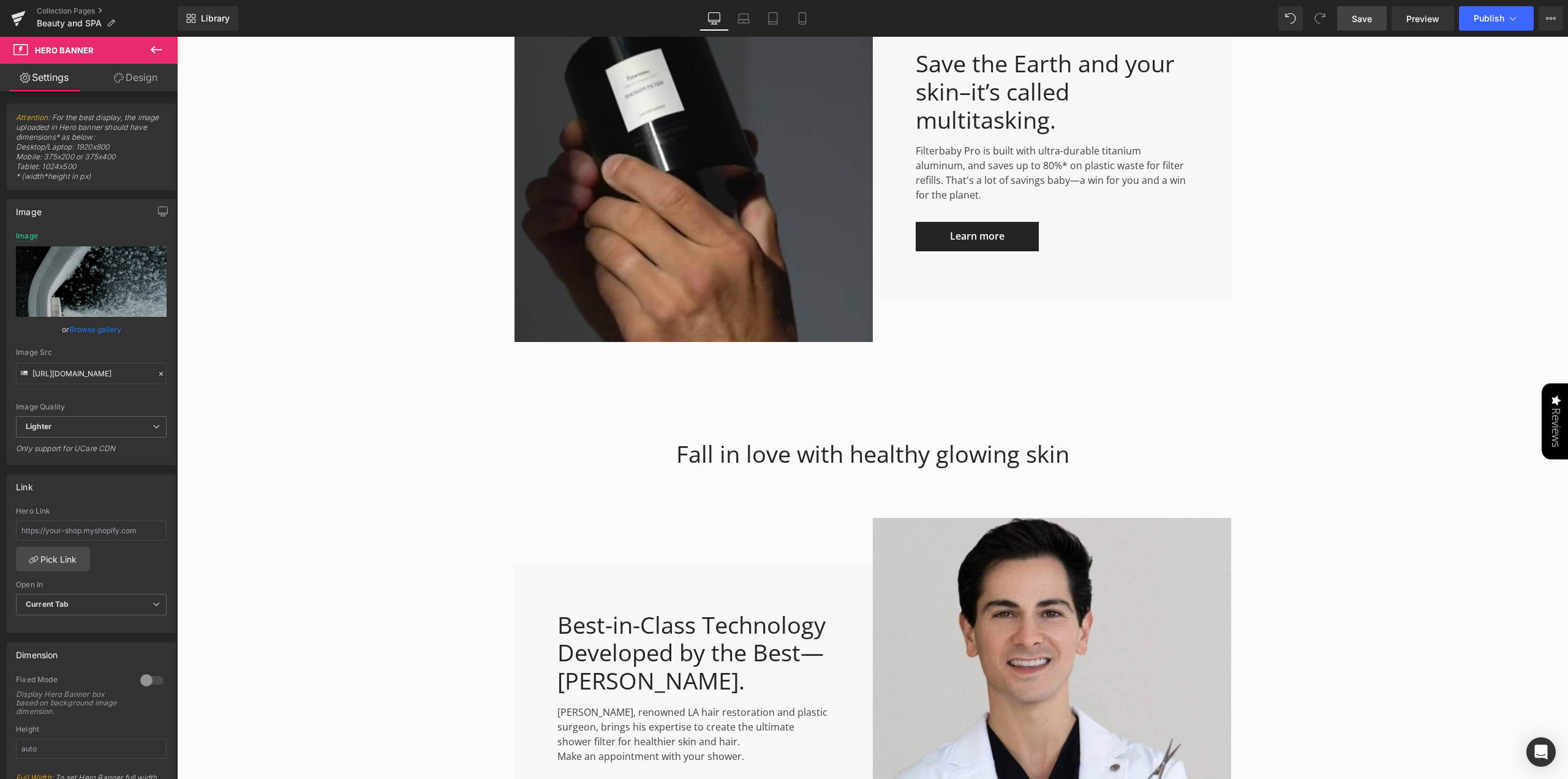
scroll to position [2511, 0]
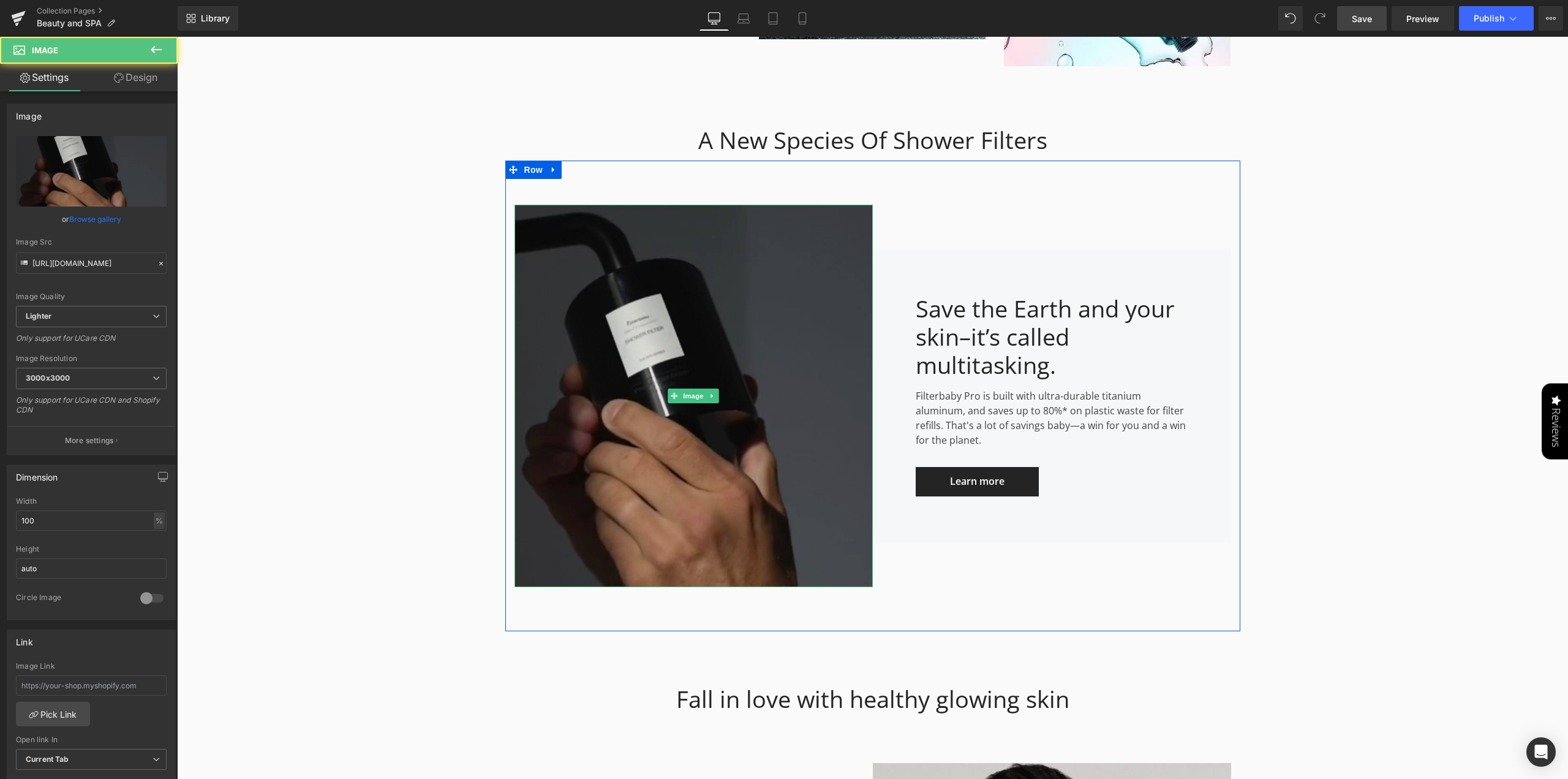
click at [771, 390] on img at bounding box center [693, 396] width 359 height 382
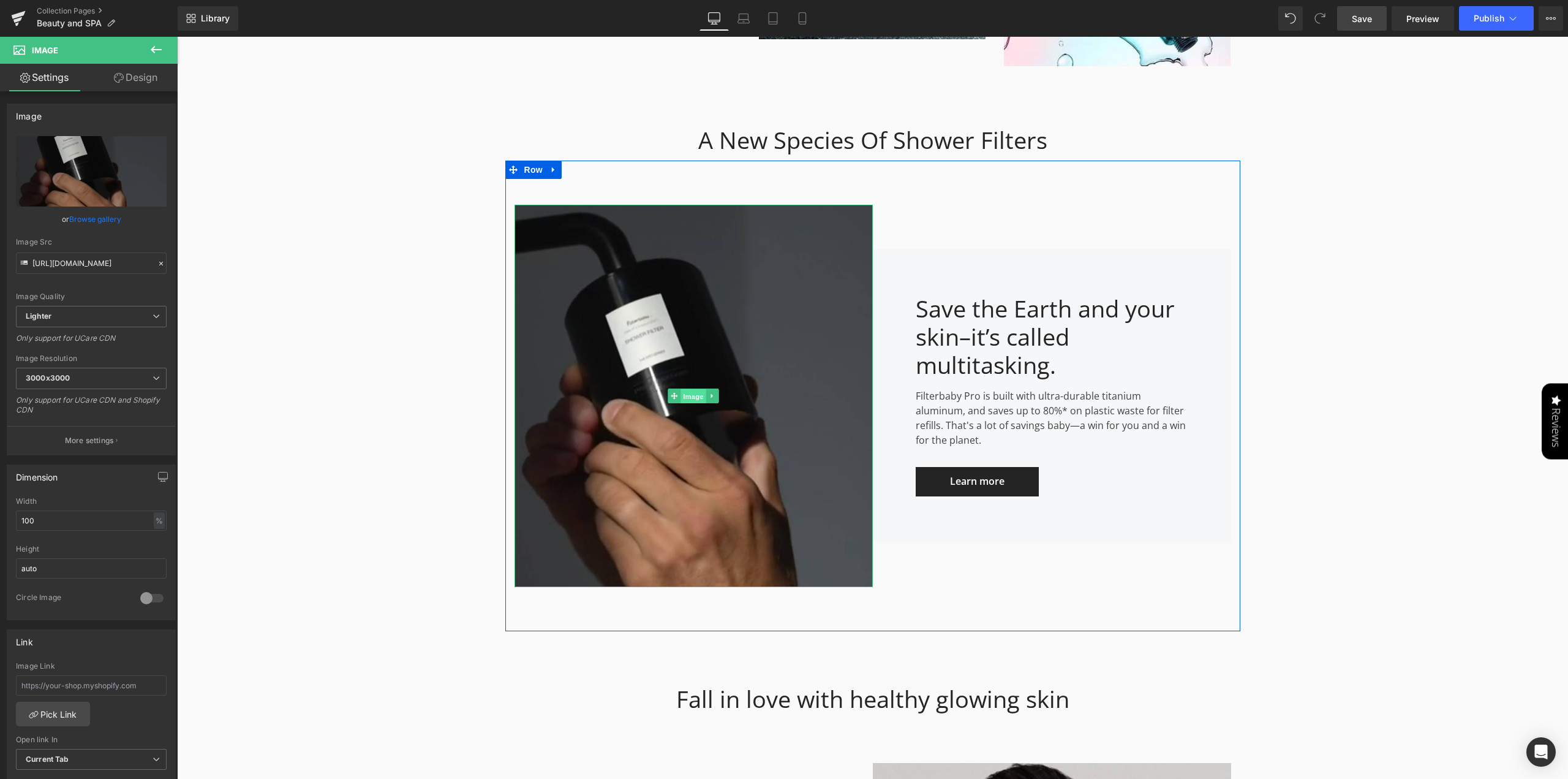
click at [689, 399] on span "Image" at bounding box center [693, 396] width 26 height 15
click at [83, 172] on icon "Replace Image" at bounding box center [90, 171] width 98 height 15
type input "C:\fakepath\f3c711bbae7e388b42111efb7672c84e.jpg"
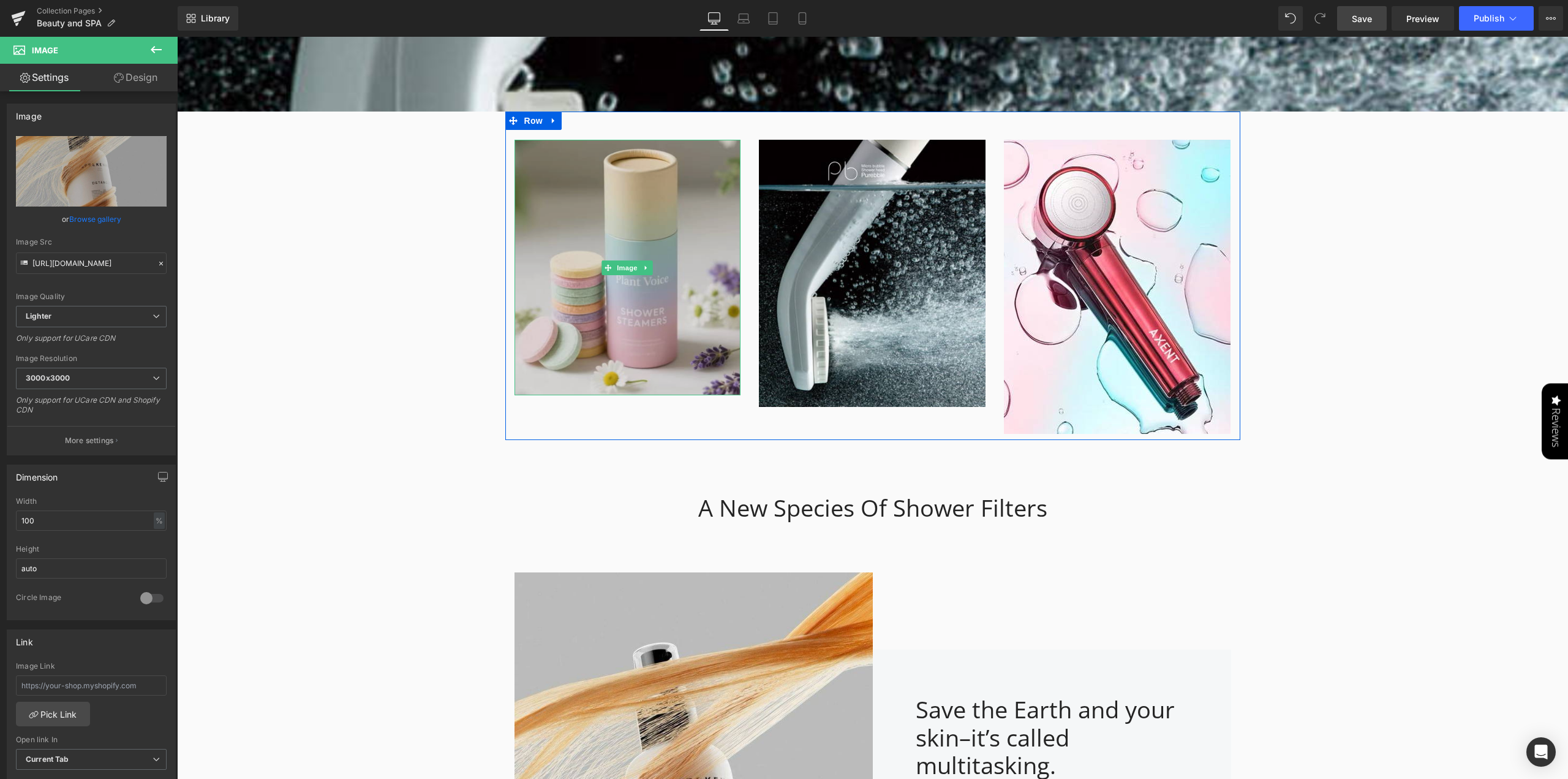
scroll to position [1838, 0]
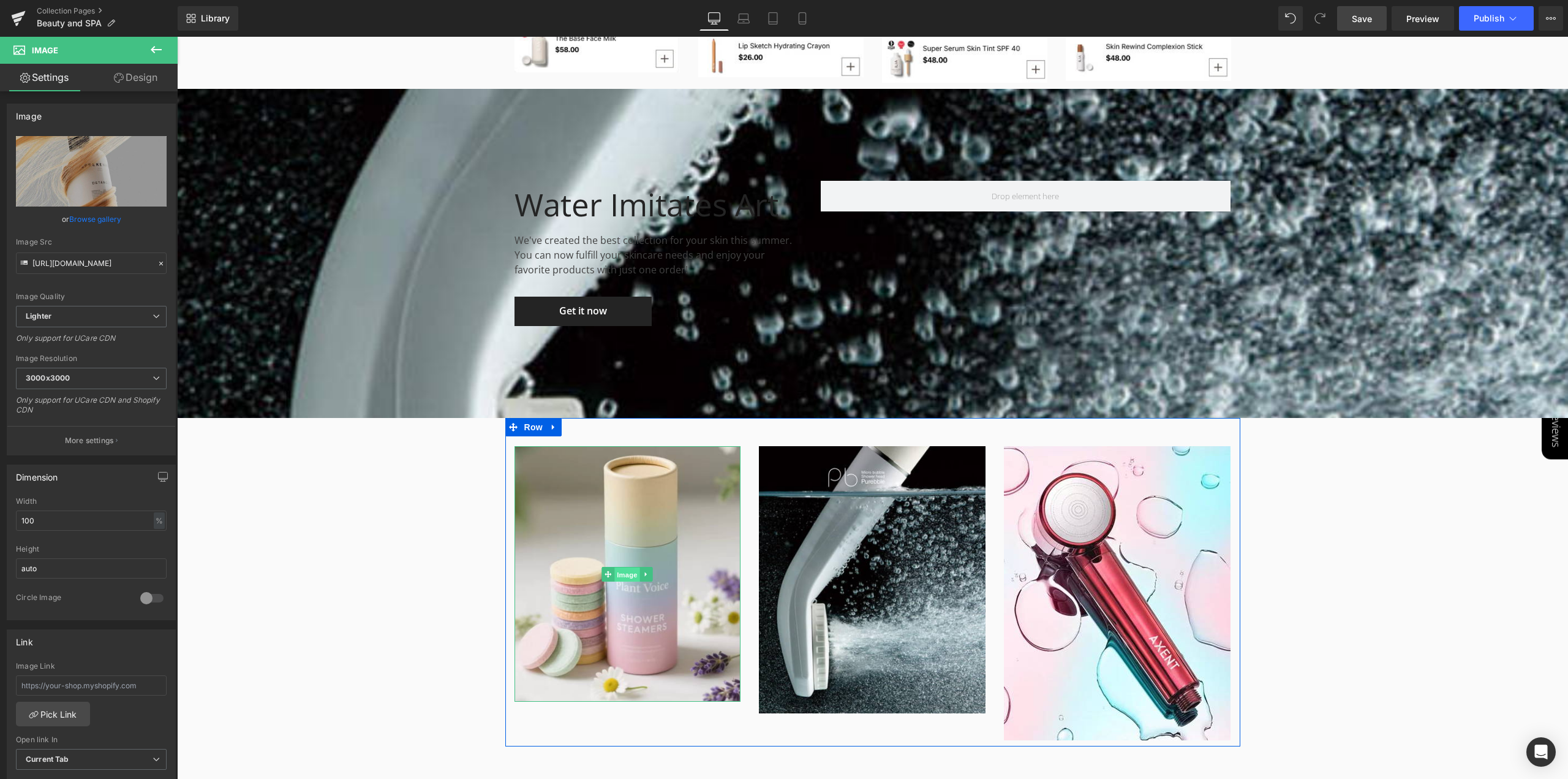
click at [623, 575] on span "Image" at bounding box center [628, 575] width 26 height 15
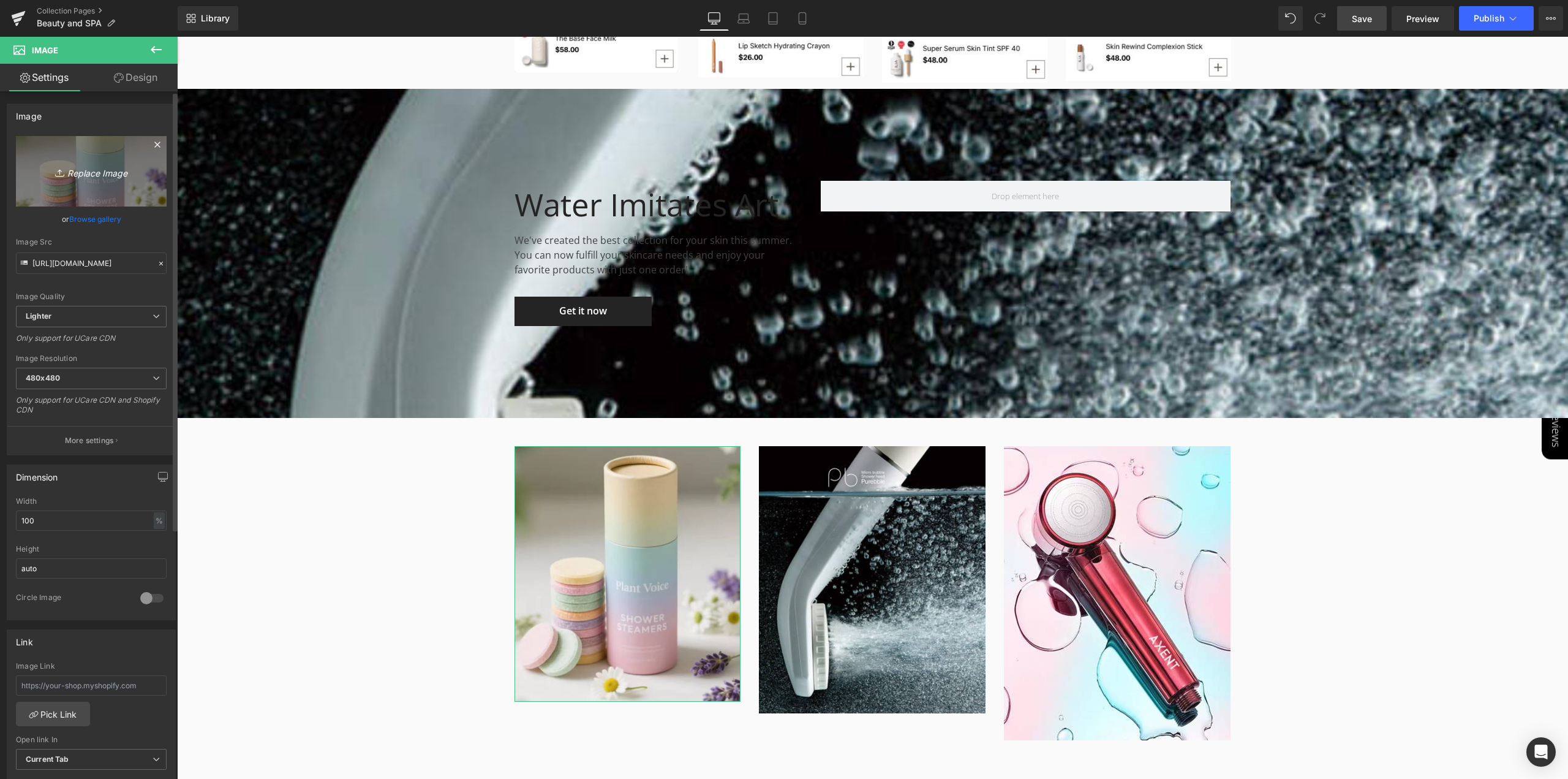
click at [114, 174] on icon "Replace Image" at bounding box center [90, 171] width 98 height 15
type input "C:\fakepath\Screenshotg-po.jpg"
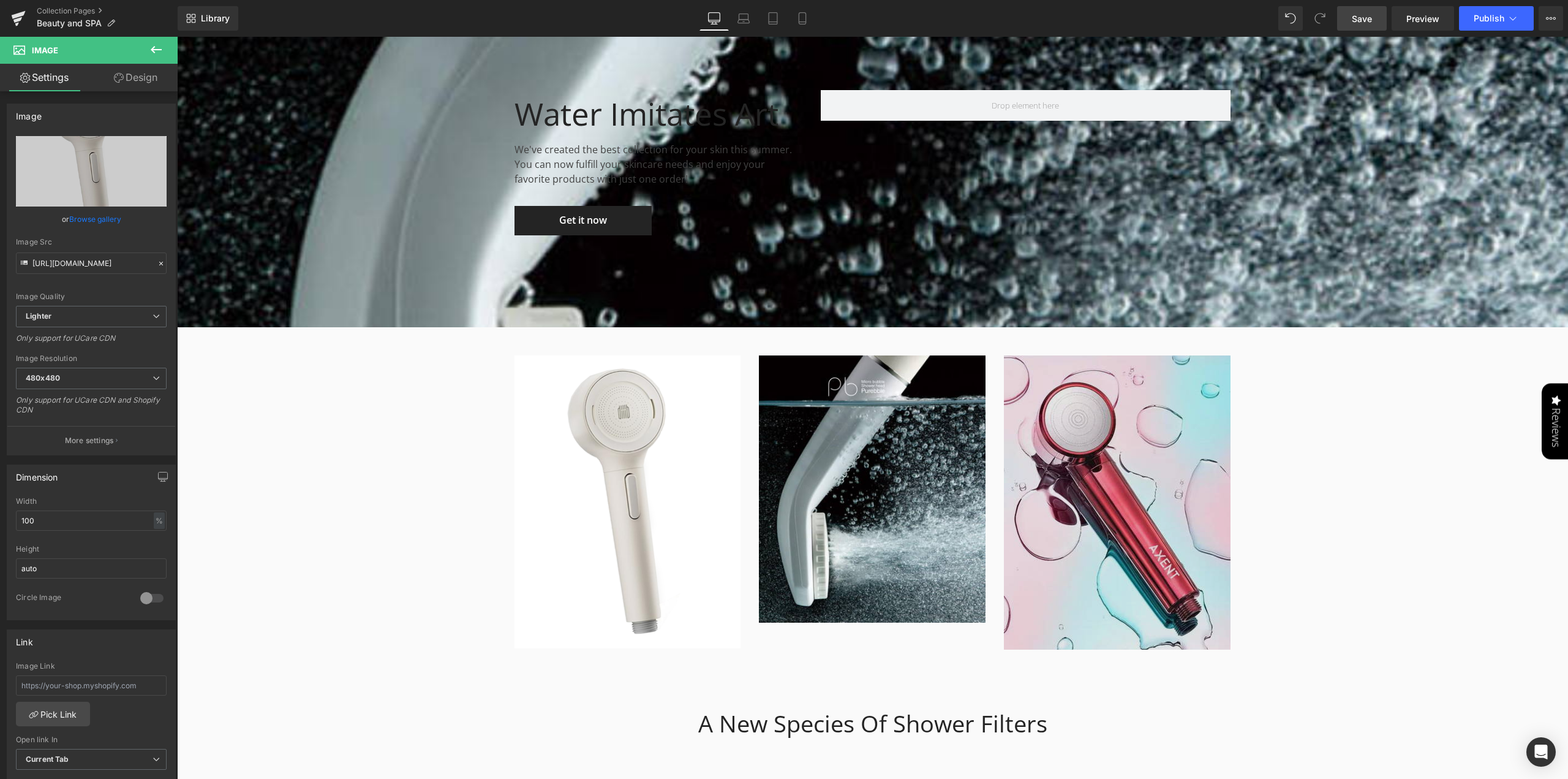
scroll to position [2206, 0]
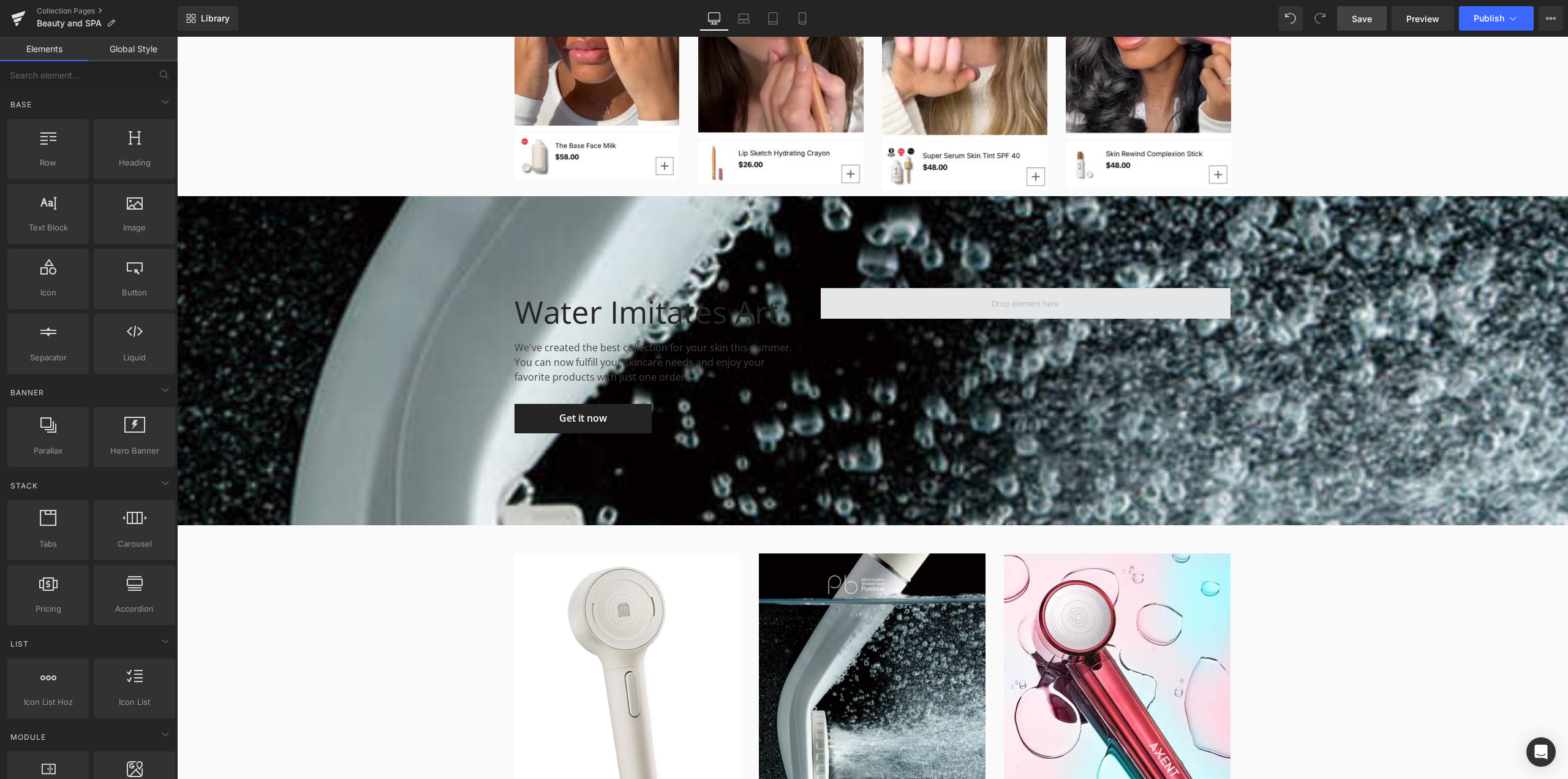
scroll to position [1715, 0]
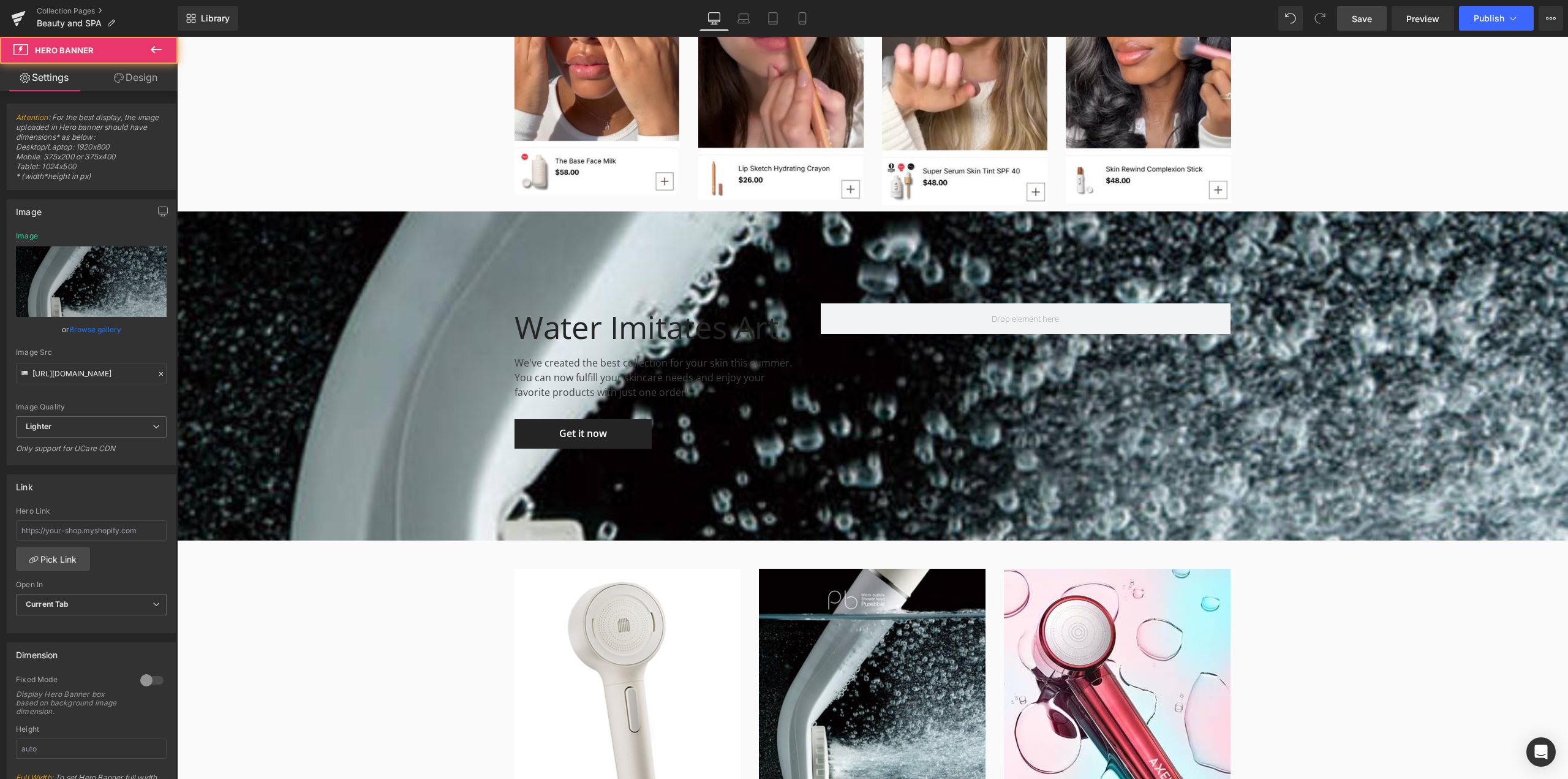
click at [528, 270] on div "Water Imitates Art Heading We've created the best collection for your skin this…" at bounding box center [872, 376] width 1391 height 329
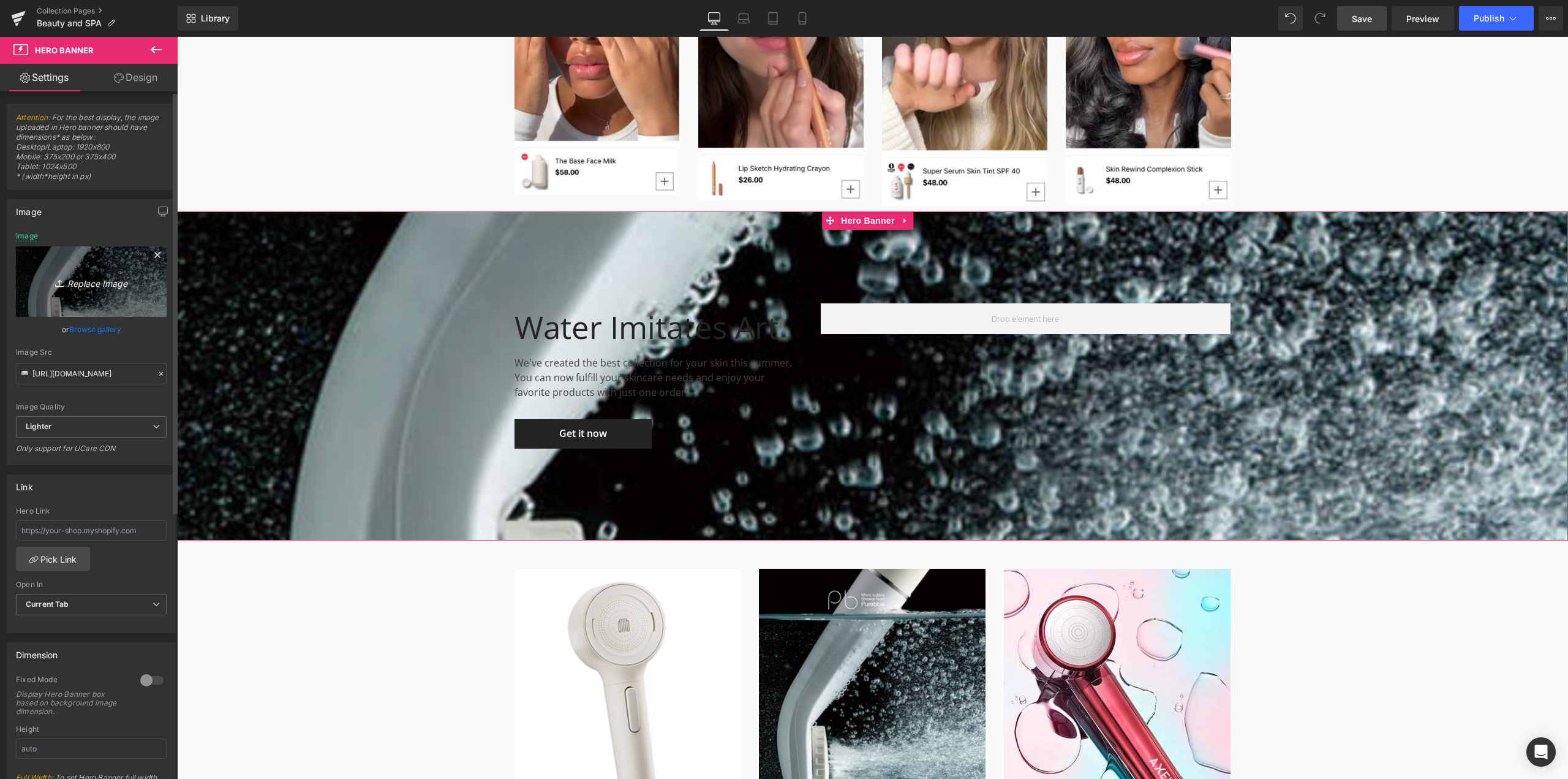
click at [85, 282] on icon "Replace Image" at bounding box center [90, 281] width 98 height 15
type input "C:\fakepath\f3a421e2673020ba62d33bec7da26a97.jpg"
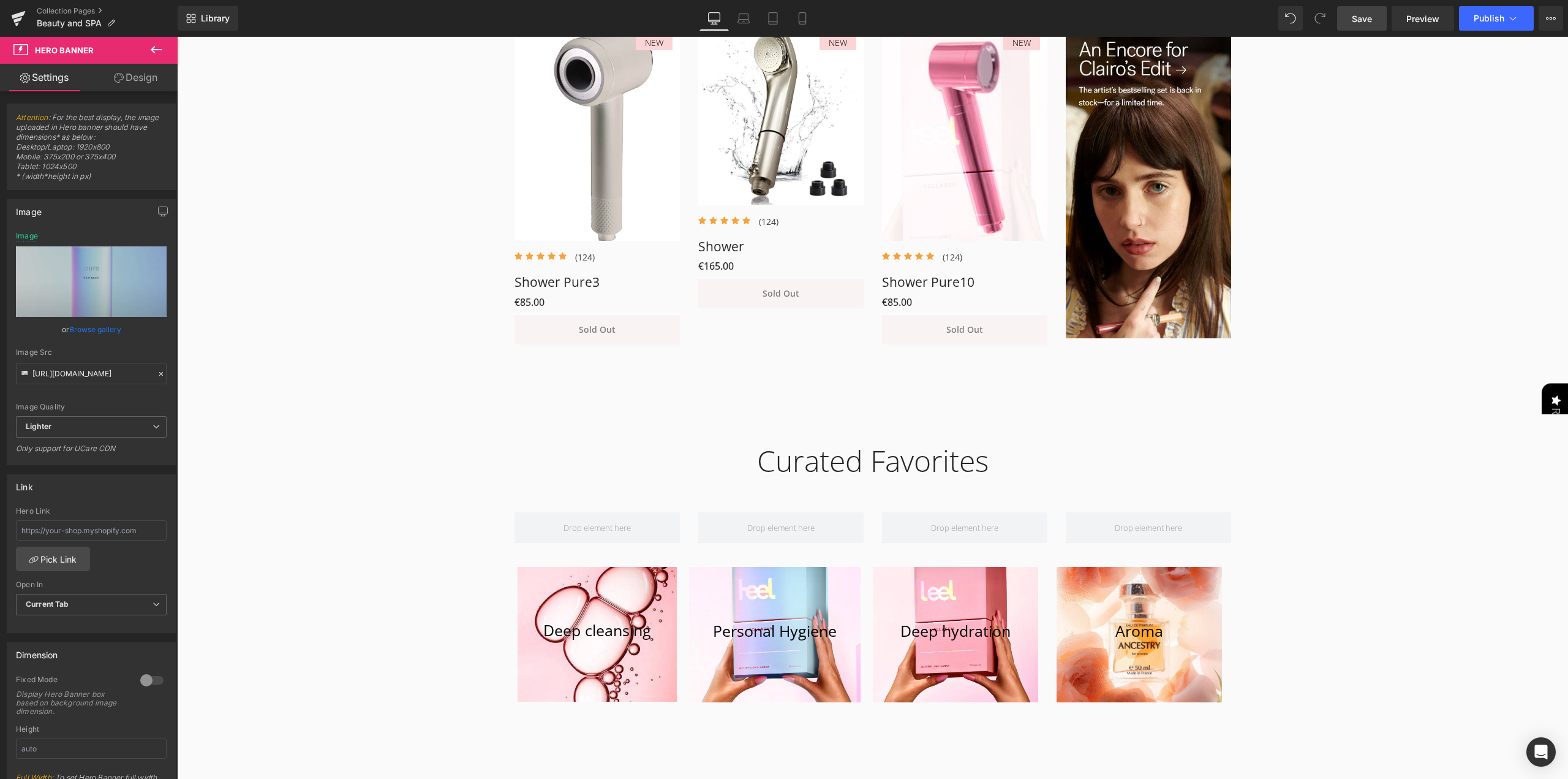
scroll to position [367, 0]
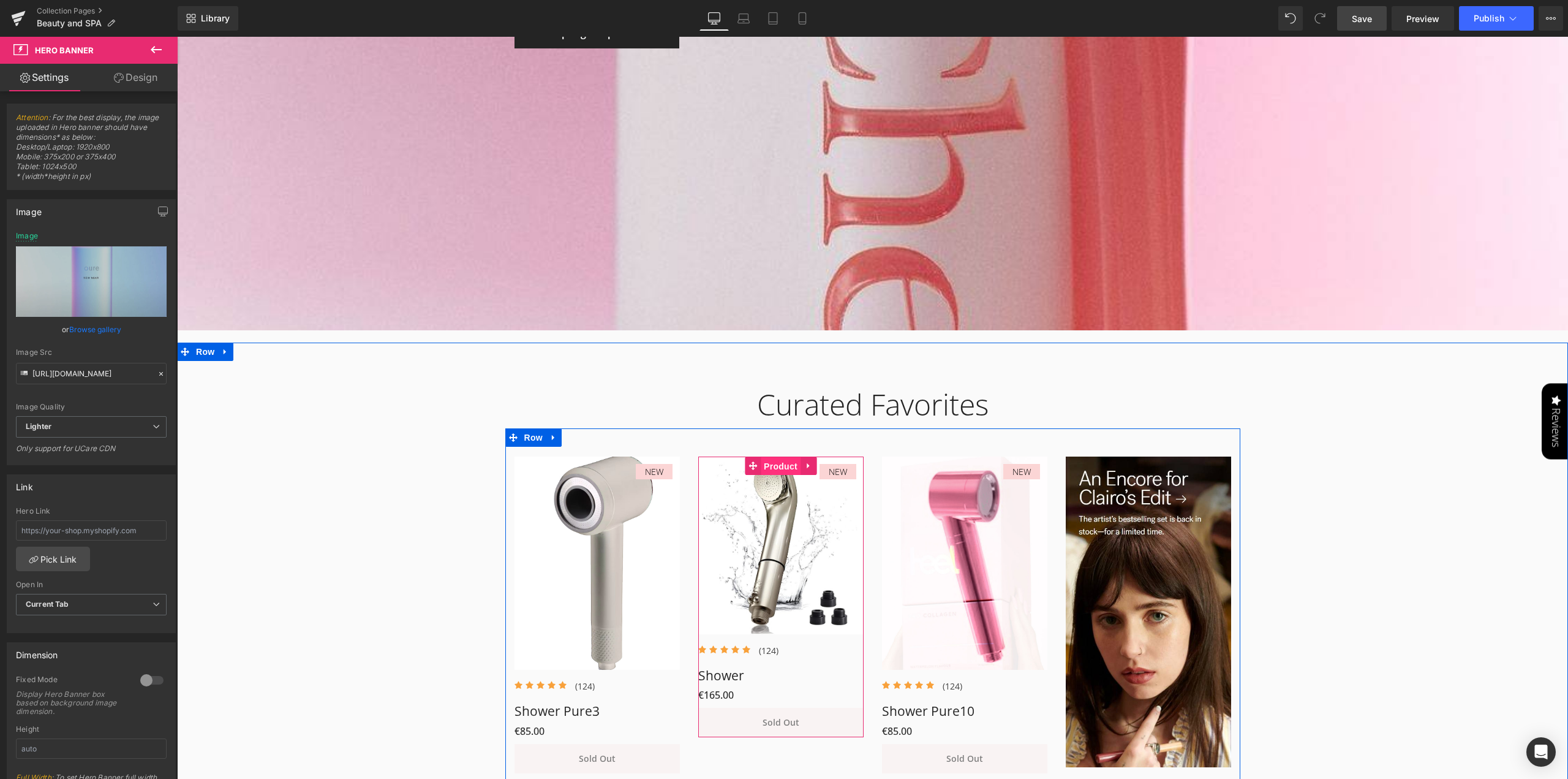
click at [773, 460] on link "Product" at bounding box center [772, 466] width 56 height 19
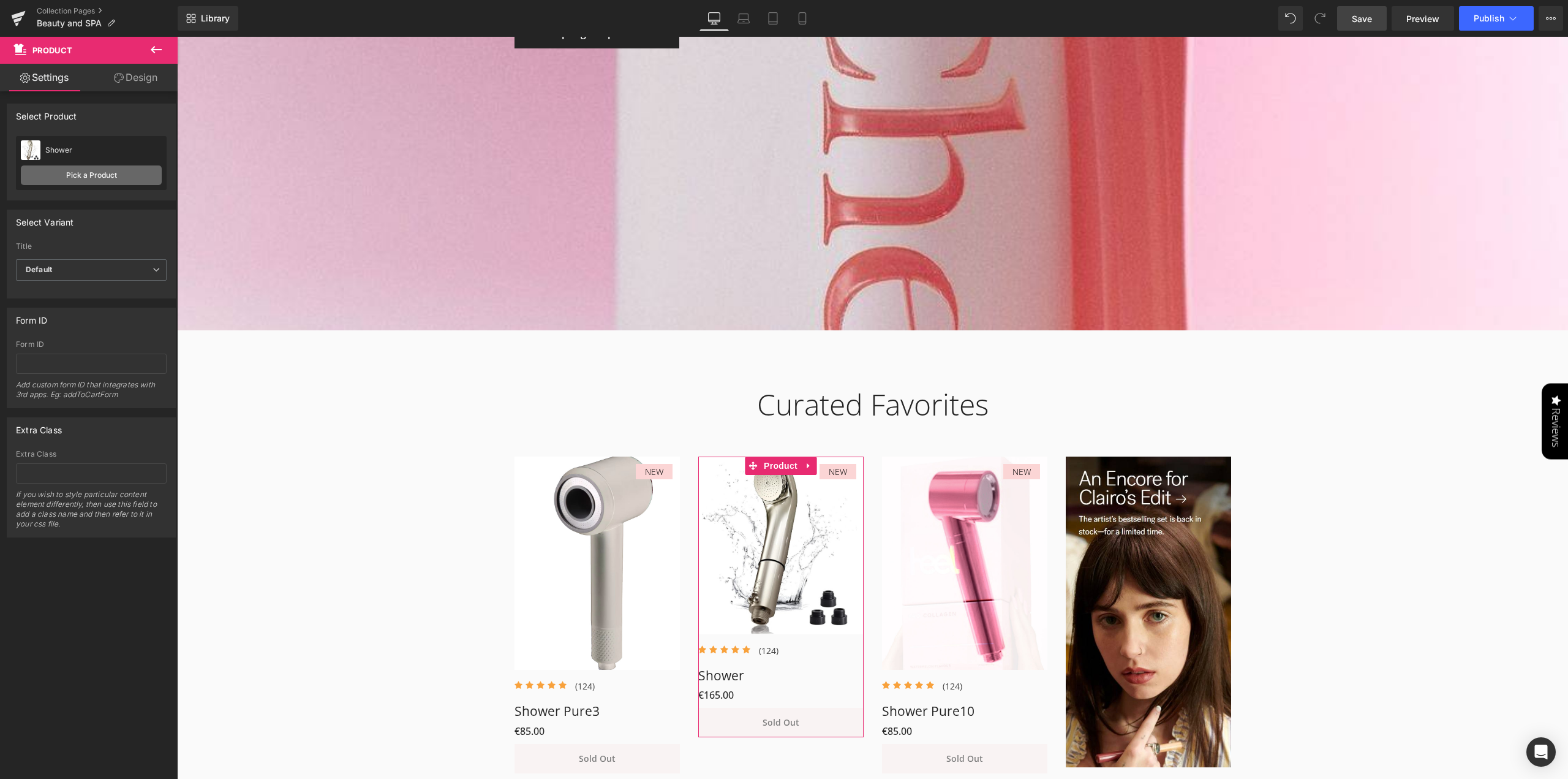
click at [77, 177] on link "Pick a Product" at bounding box center [90, 174] width 141 height 20
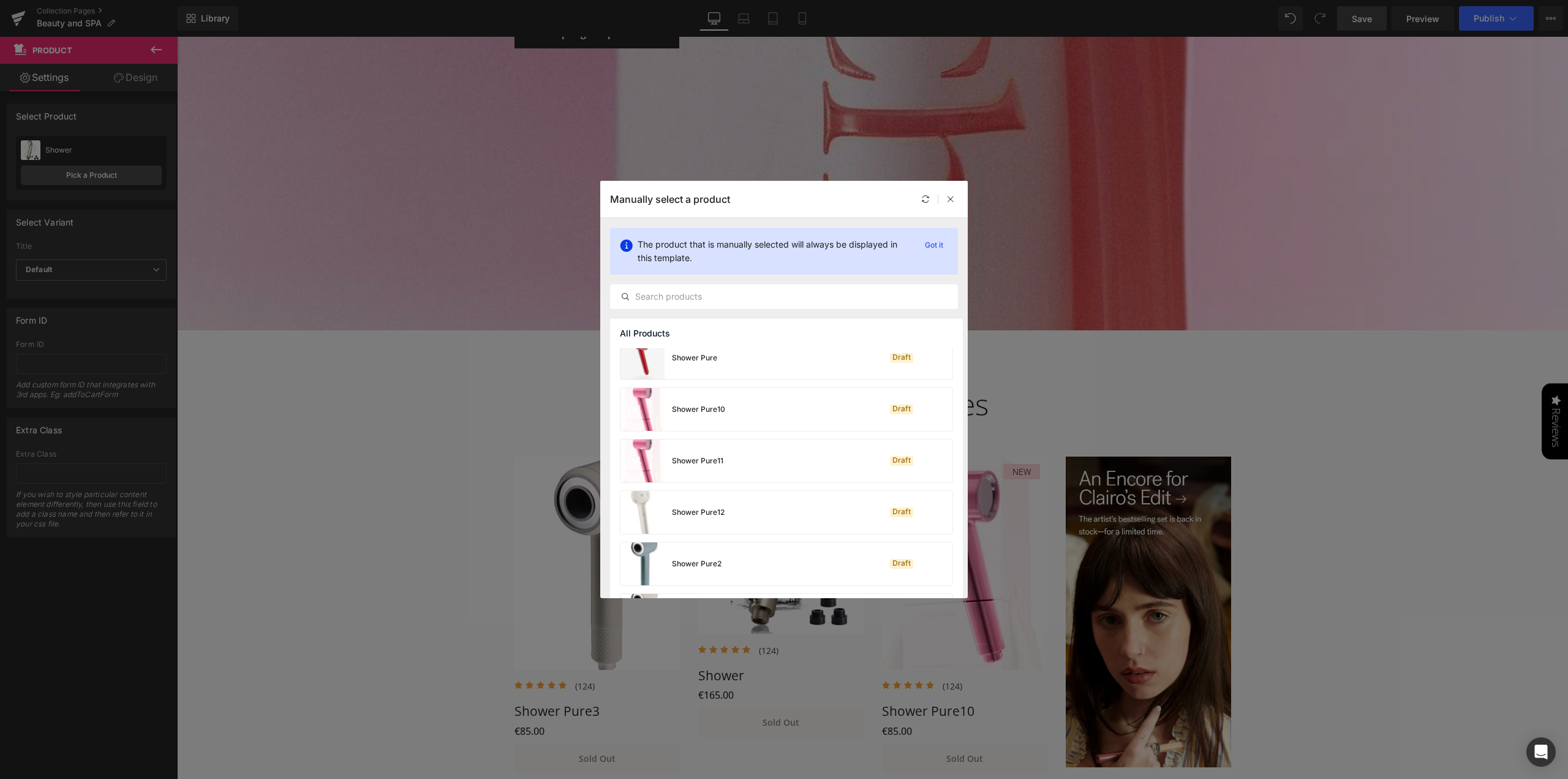
scroll to position [1804, 0]
click at [766, 421] on div "Shower Pure12 Draft" at bounding box center [786, 418] width 332 height 43
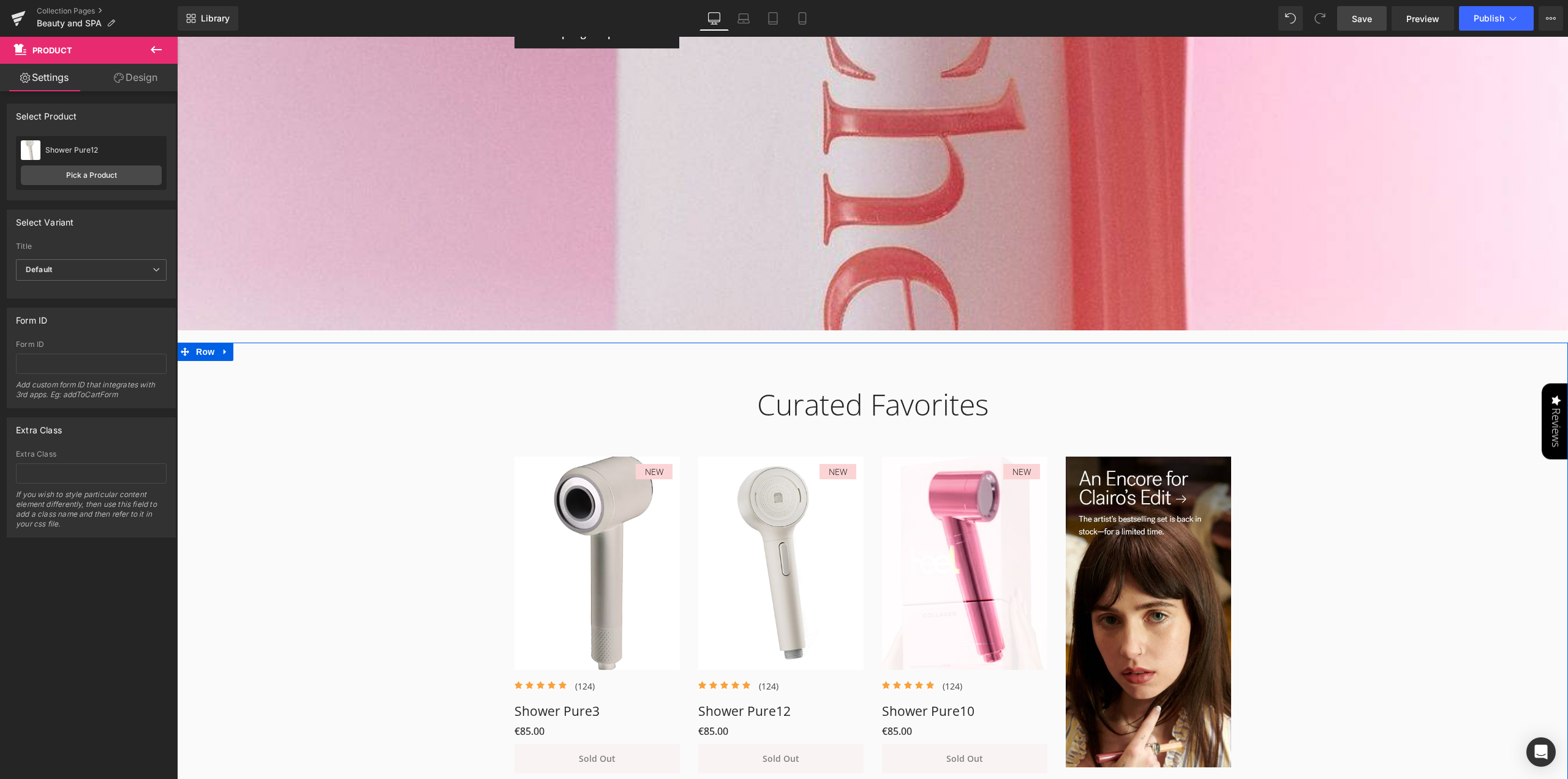
drag, startPoint x: 320, startPoint y: 523, endPoint x: 355, endPoint y: 451, distance: 80.1
click at [319, 523] on div "Curated Favorites Heading Row NEW (P) Image Icon Icon Icon Icon Icon Icon List …" at bounding box center [872, 573] width 1391 height 410
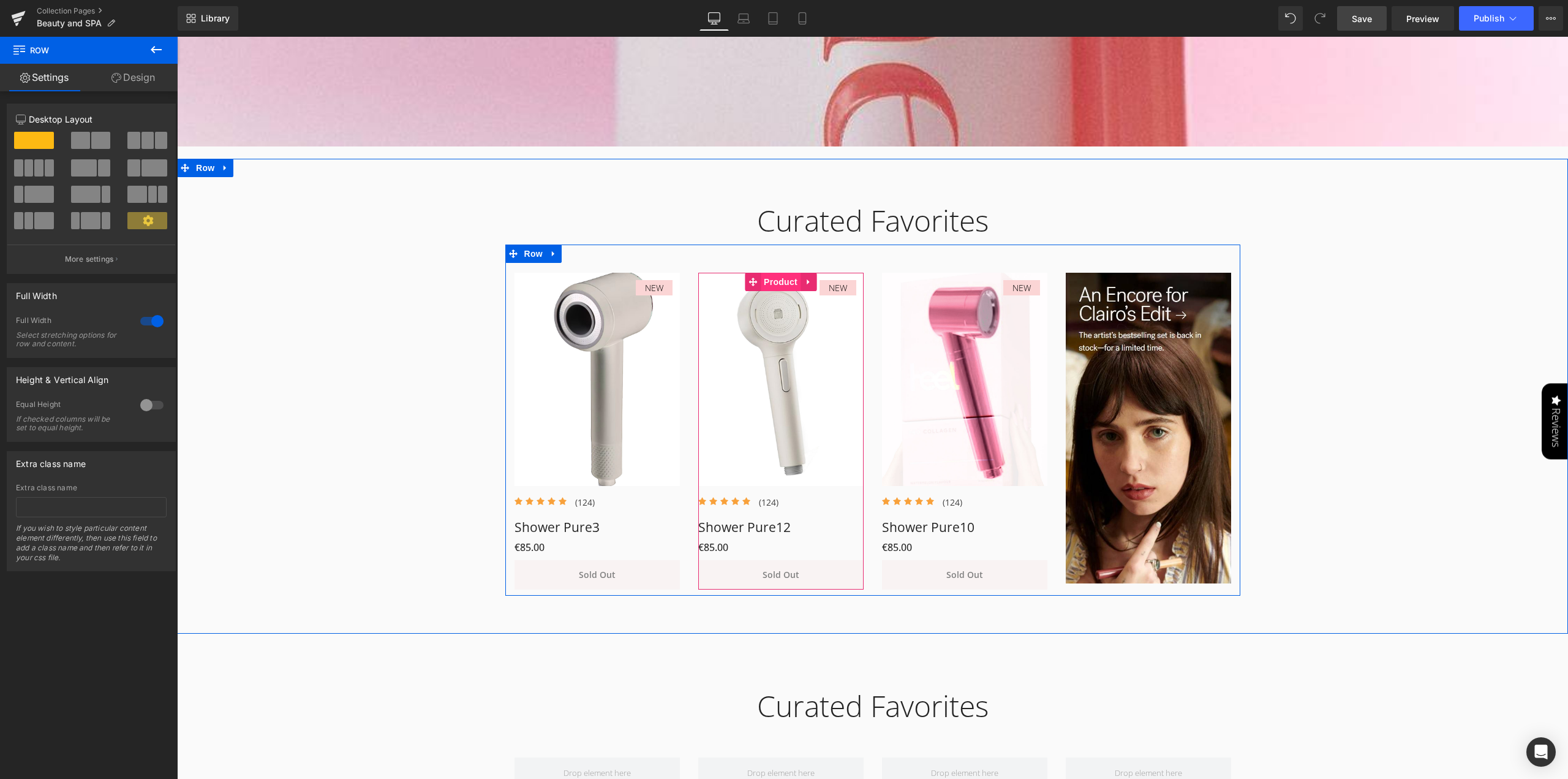
scroll to position [490, 0]
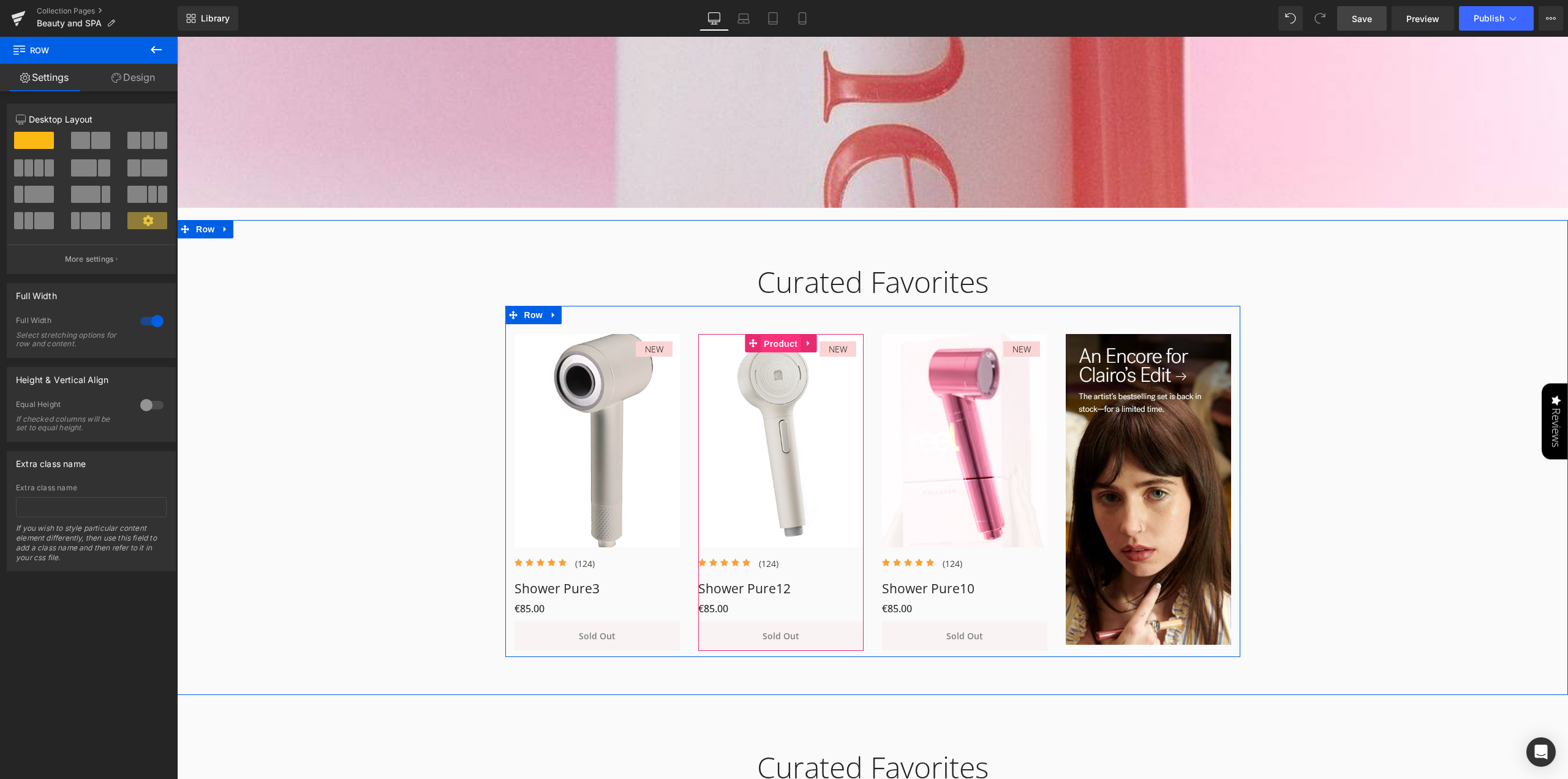
click at [782, 344] on span "Product" at bounding box center [780, 344] width 40 height 19
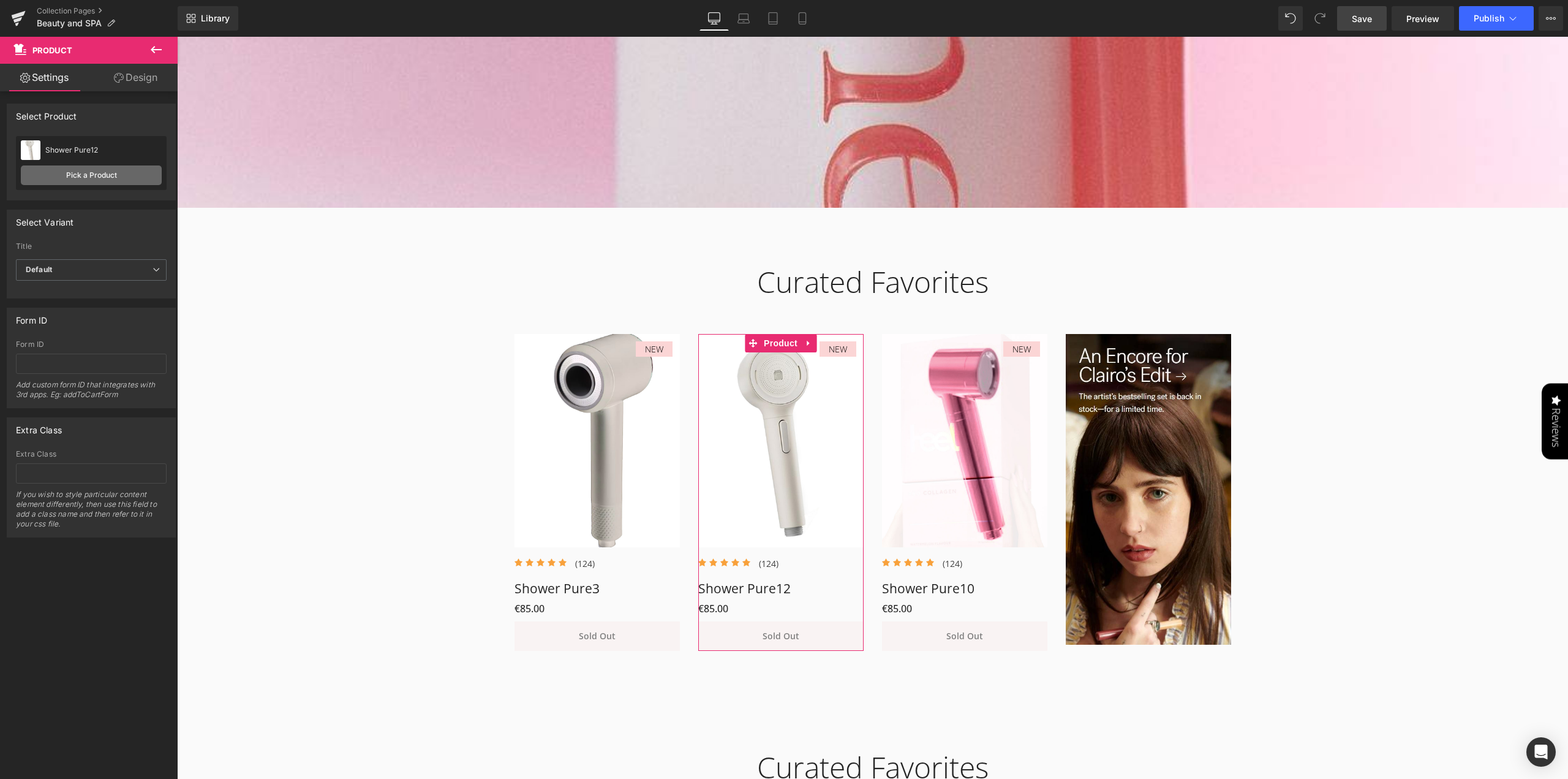
click at [116, 173] on link "Pick a Product" at bounding box center [90, 174] width 141 height 20
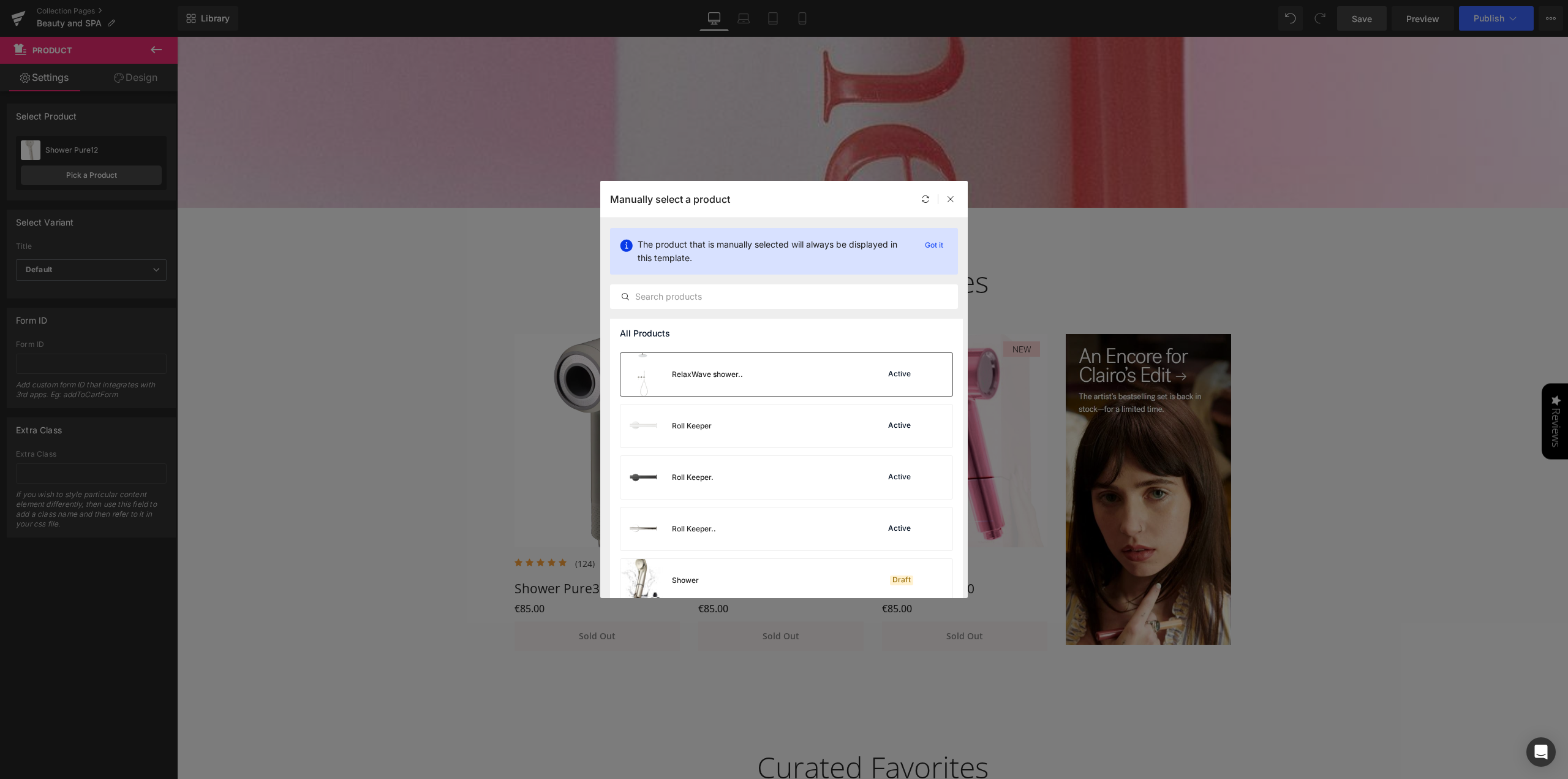
scroll to position [1497, 0]
click at [811, 524] on div "Shower Draft" at bounding box center [786, 519] width 332 height 43
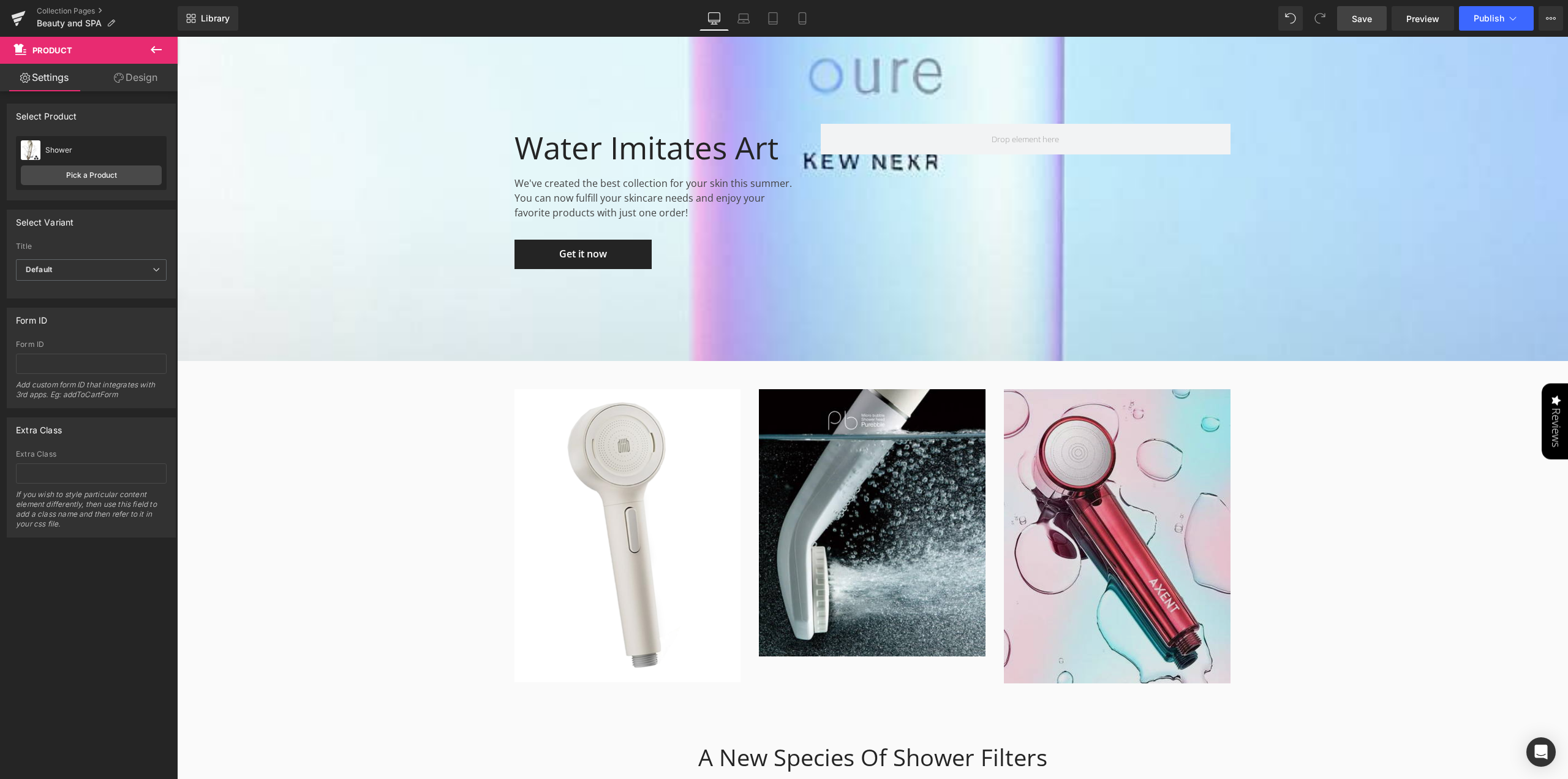
scroll to position [1899, 0]
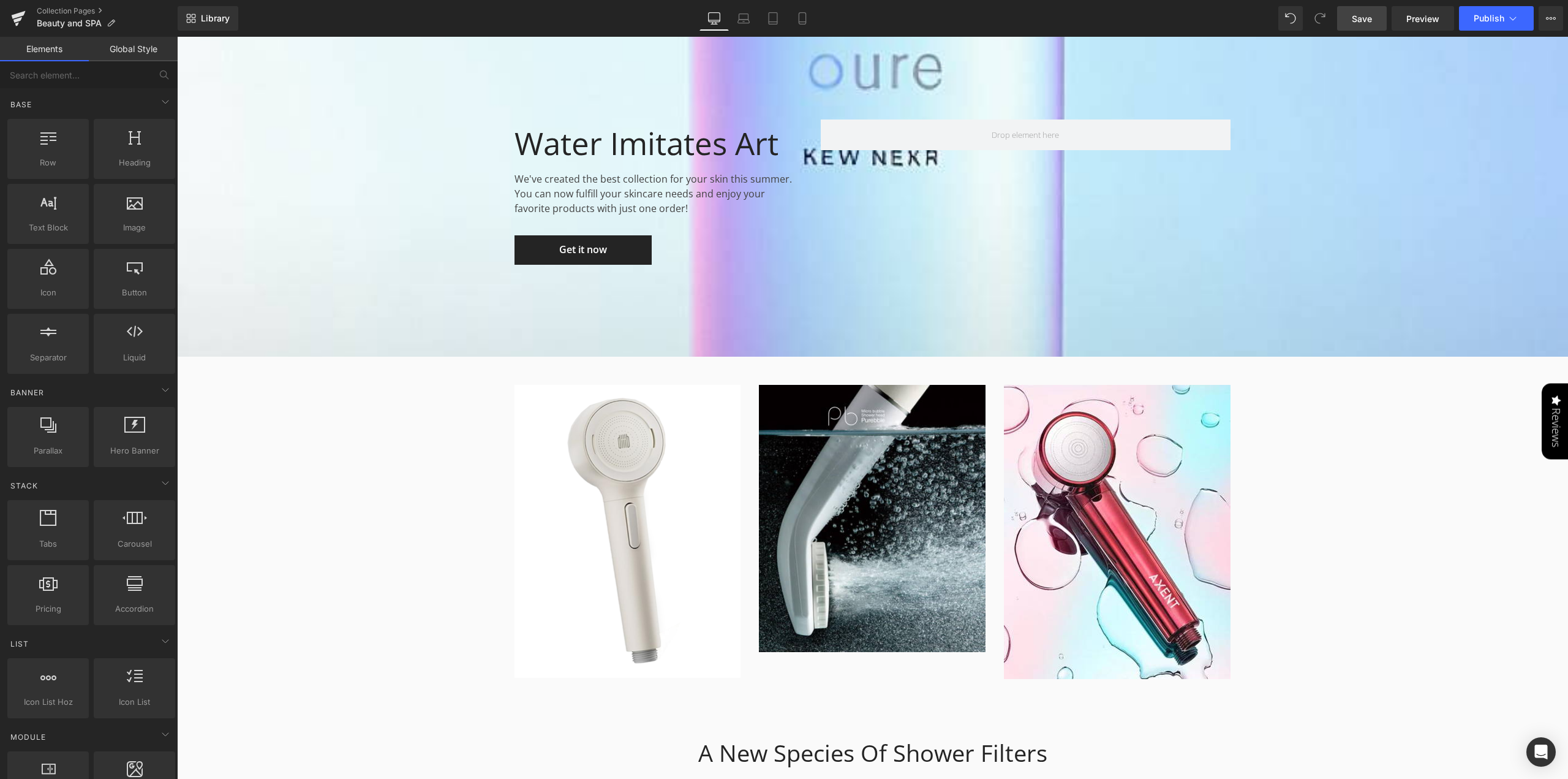
click at [1358, 21] on span "Save" at bounding box center [1362, 19] width 20 height 13
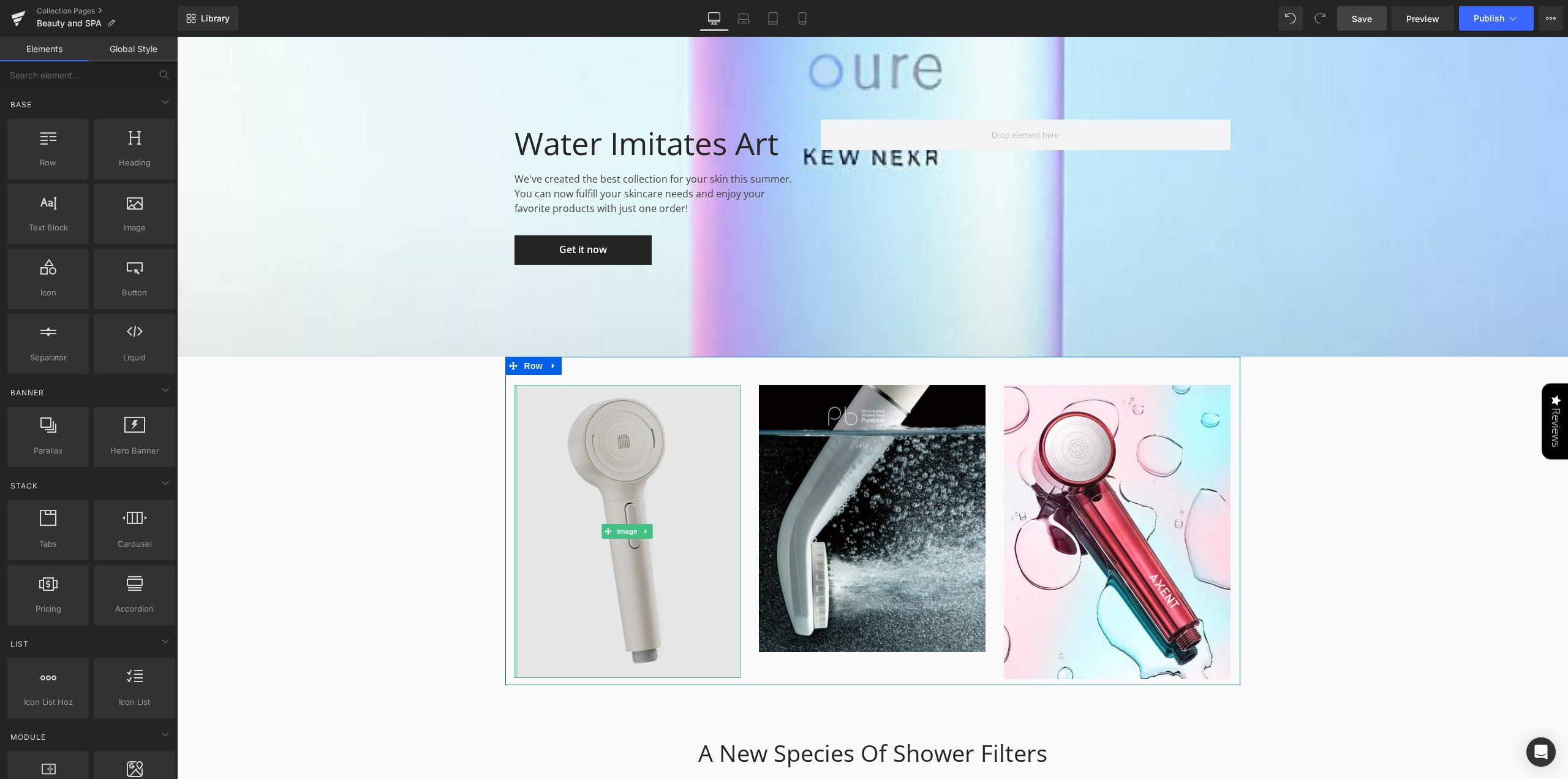
click at [514, 521] on div at bounding box center [515, 531] width 3 height 293
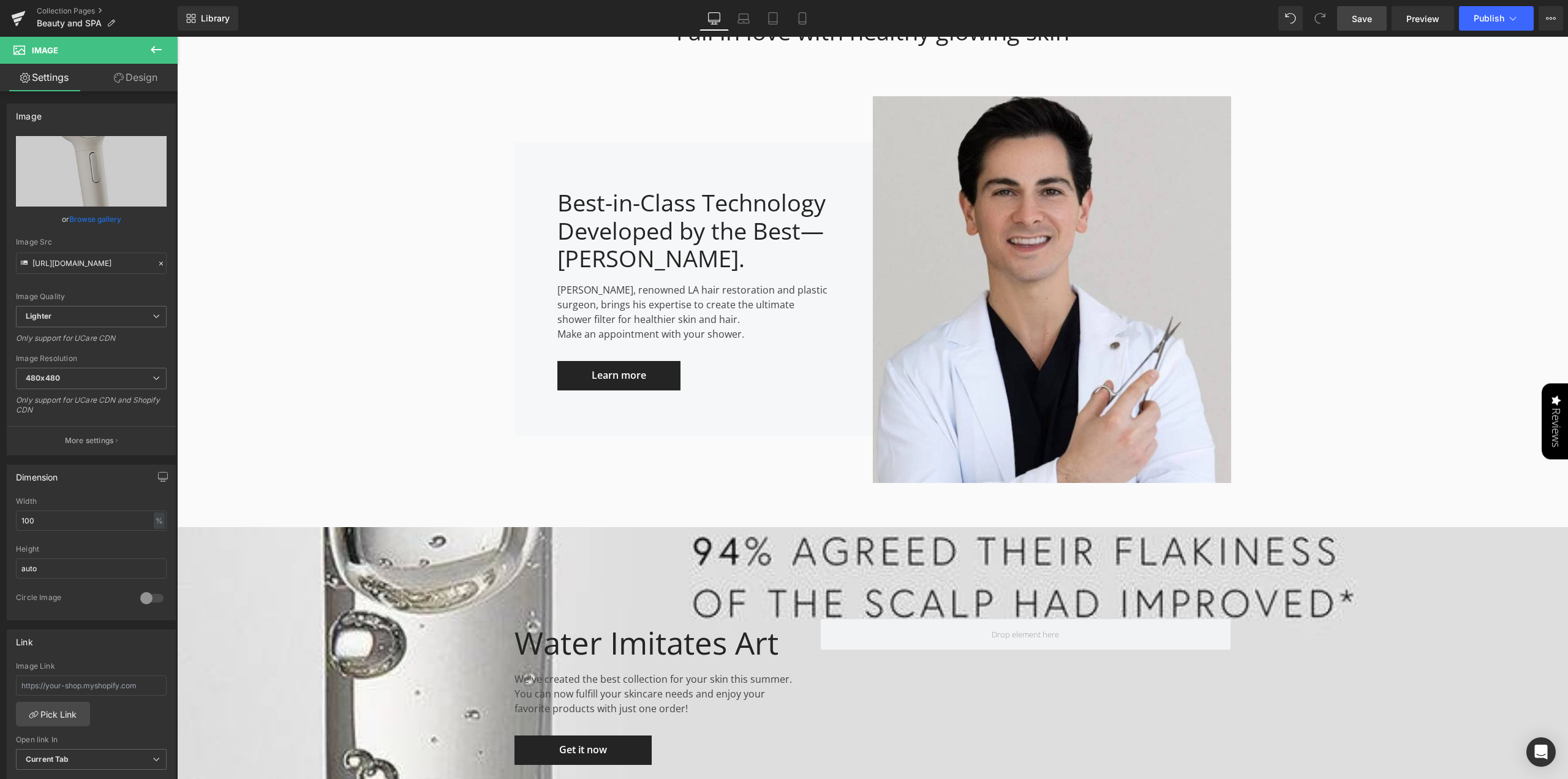
scroll to position [3246, 0]
